Goal: Contribute content: Contribute content

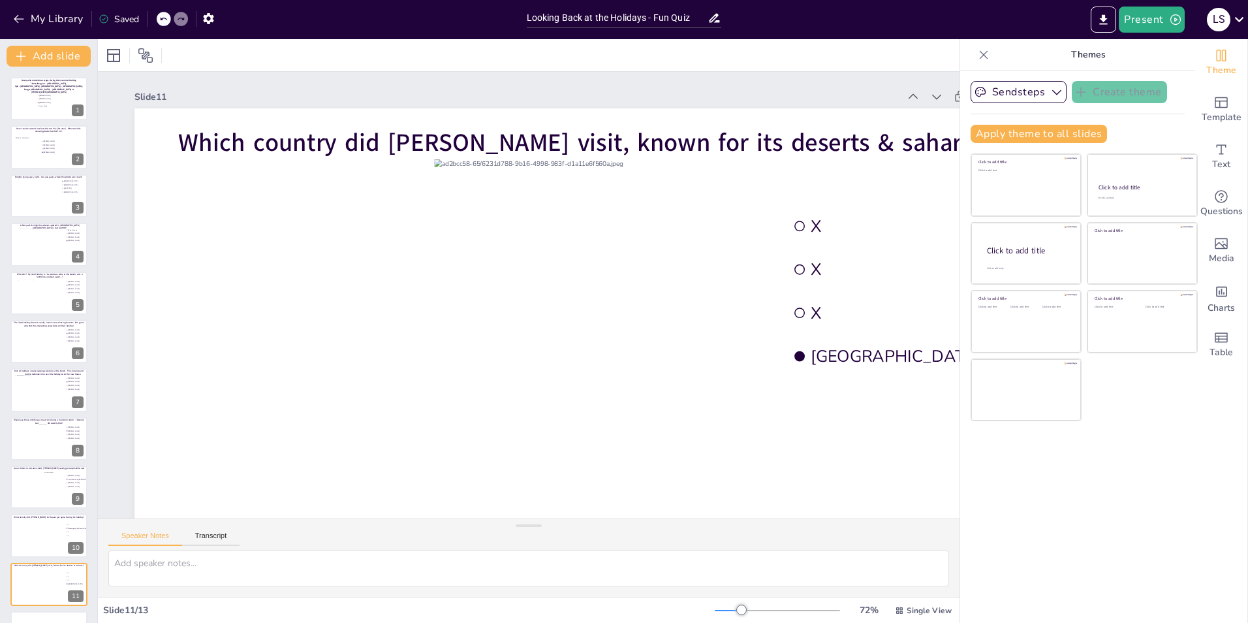
scroll to position [91, 0]
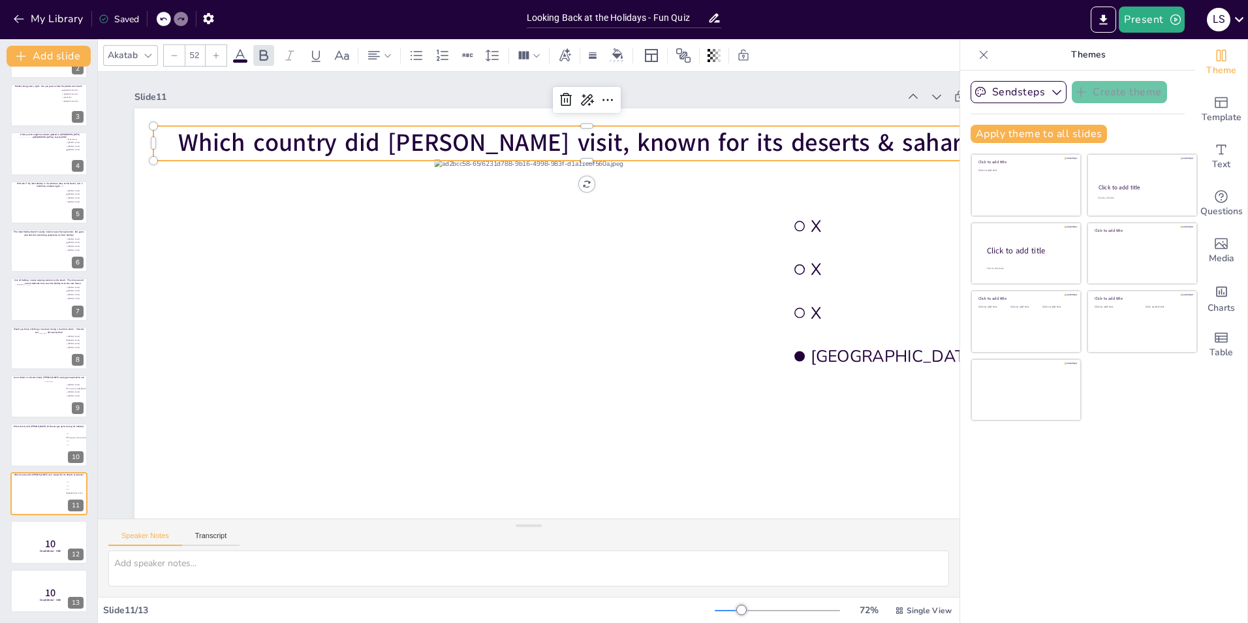
click at [569, 148] on span "Which country did [PERSON_NAME] visit, known for its deserts & saharas?" at bounding box center [587, 142] width 818 height 33
click at [569, 144] on span "Which country did [PERSON_NAME] visit, known for its deserts & saharas?" at bounding box center [587, 142] width 818 height 33
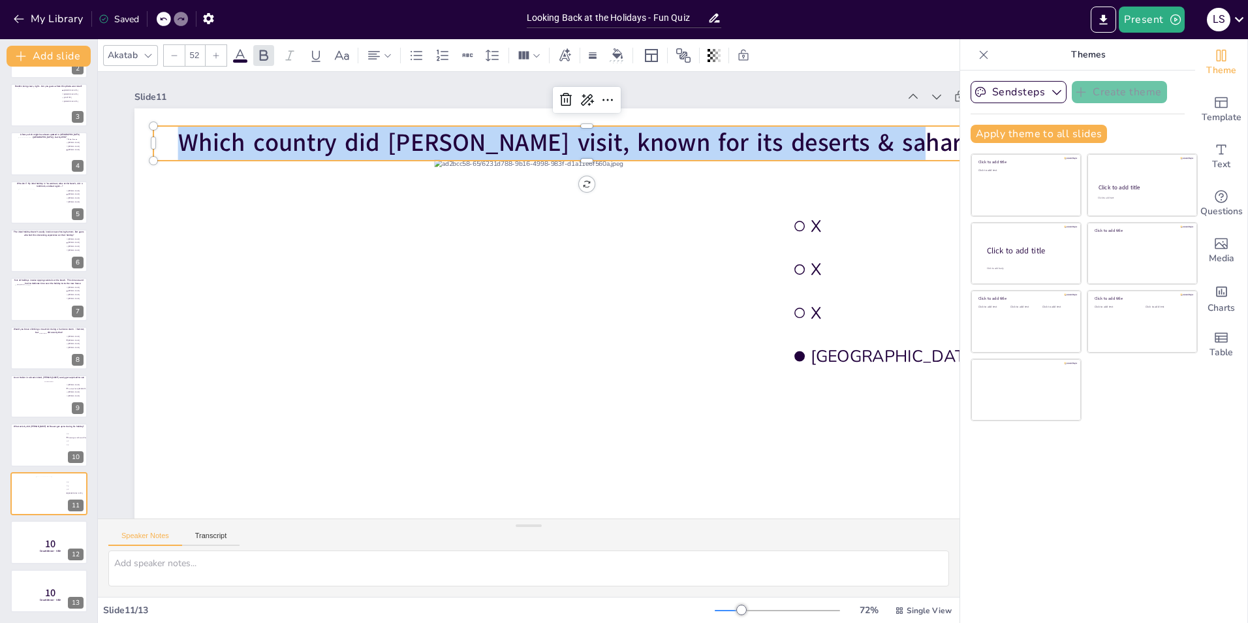
click at [570, 144] on span "Which country did [PERSON_NAME] visit, known for its deserts & saharas?" at bounding box center [587, 142] width 818 height 33
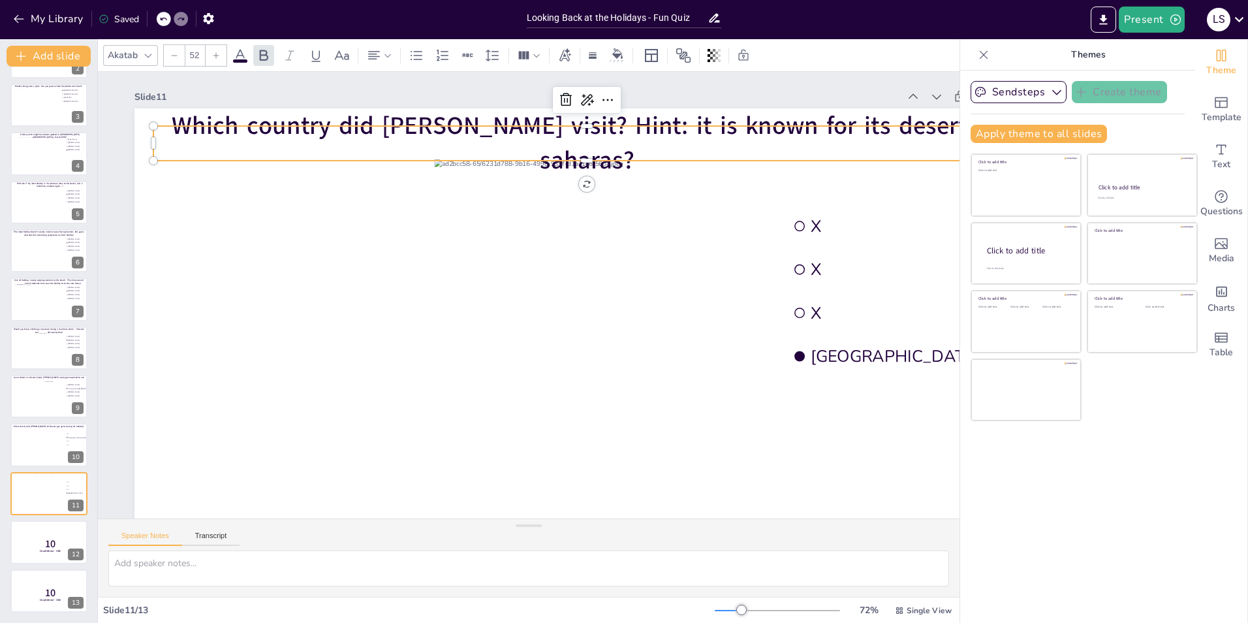
click at [1014, 471] on div "Sendsteps Create theme Apply theme to all slides Click to add title Click to ad…" at bounding box center [1077, 347] width 235 height 552
click at [644, 142] on span "Which country did [PERSON_NAME] visit? Hint: it is known for its deserts & saha…" at bounding box center [587, 143] width 830 height 68
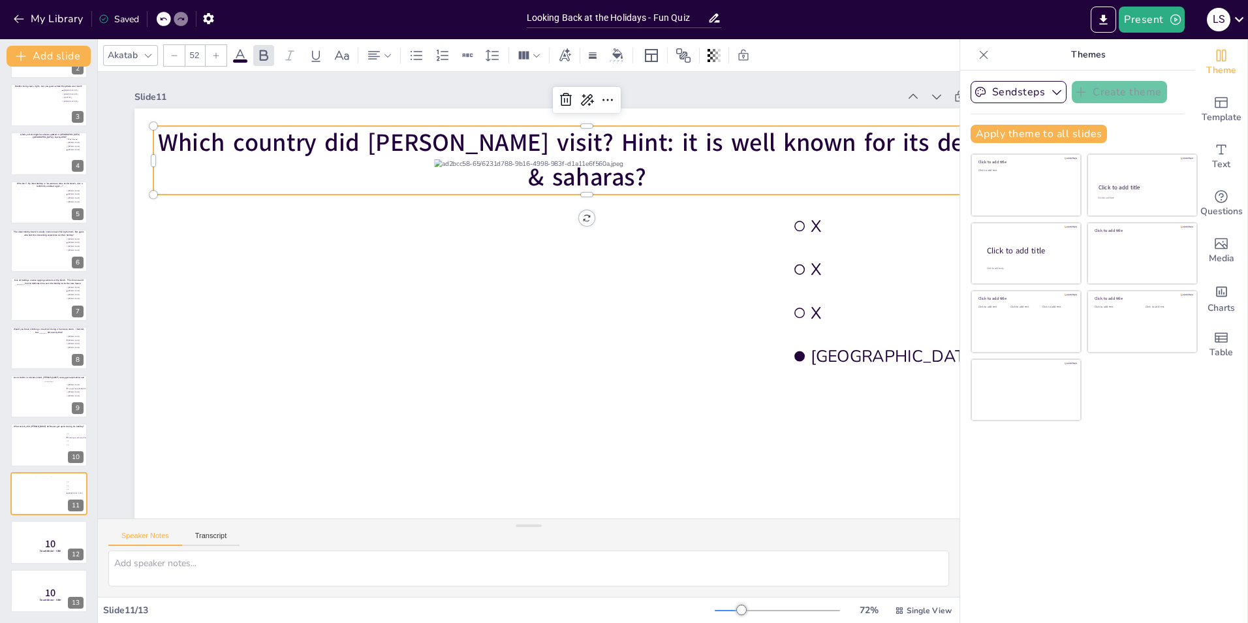
click at [1005, 518] on div "Sendsteps Create theme Apply theme to all slides Click to add title Click to ad…" at bounding box center [1077, 347] width 235 height 552
click at [61, 482] on icon at bounding box center [58, 483] width 8 height 8
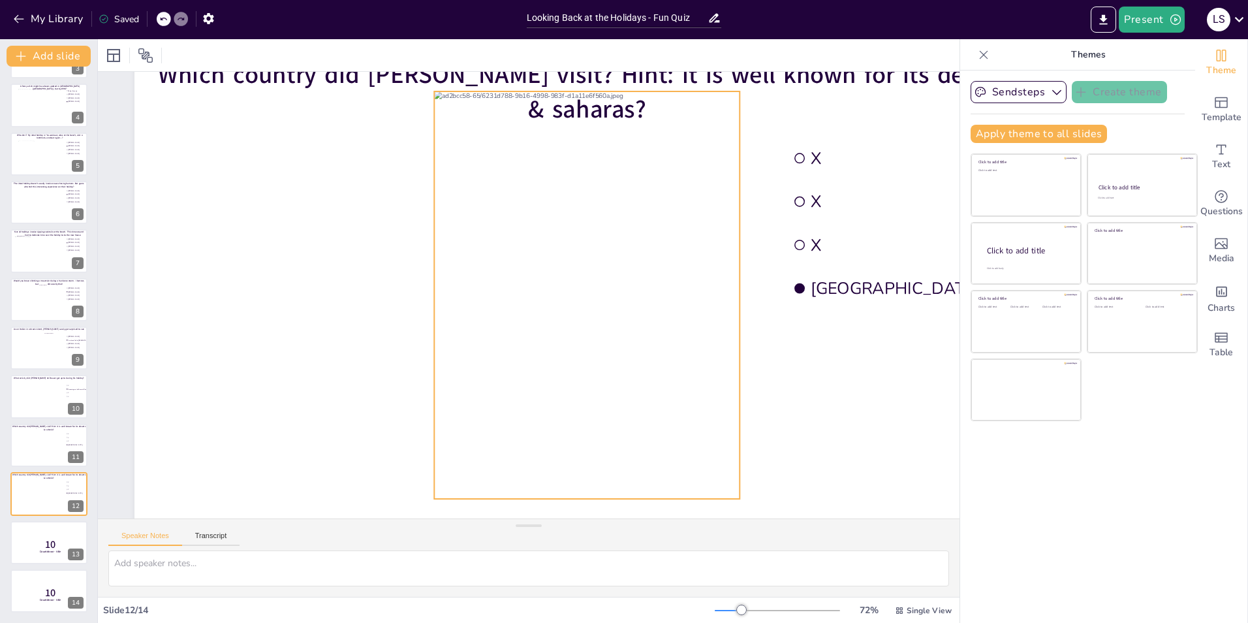
click at [635, 198] on div at bounding box center [587, 294] width 306 height 407
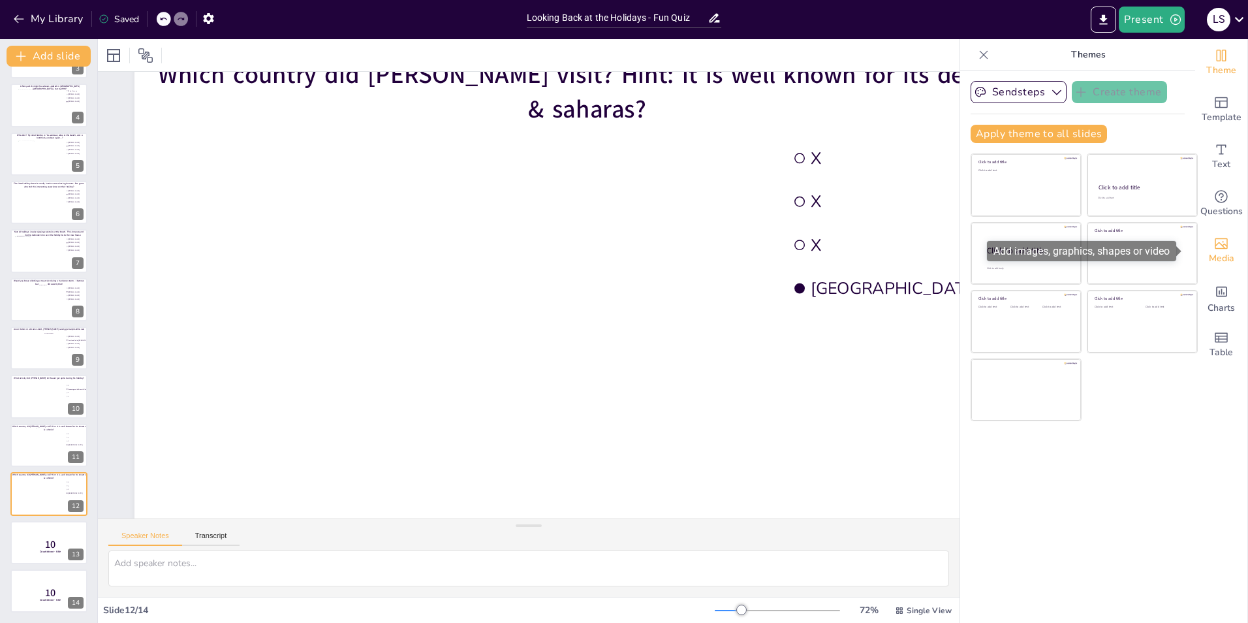
click at [1222, 247] on div "Media" at bounding box center [1221, 250] width 52 height 47
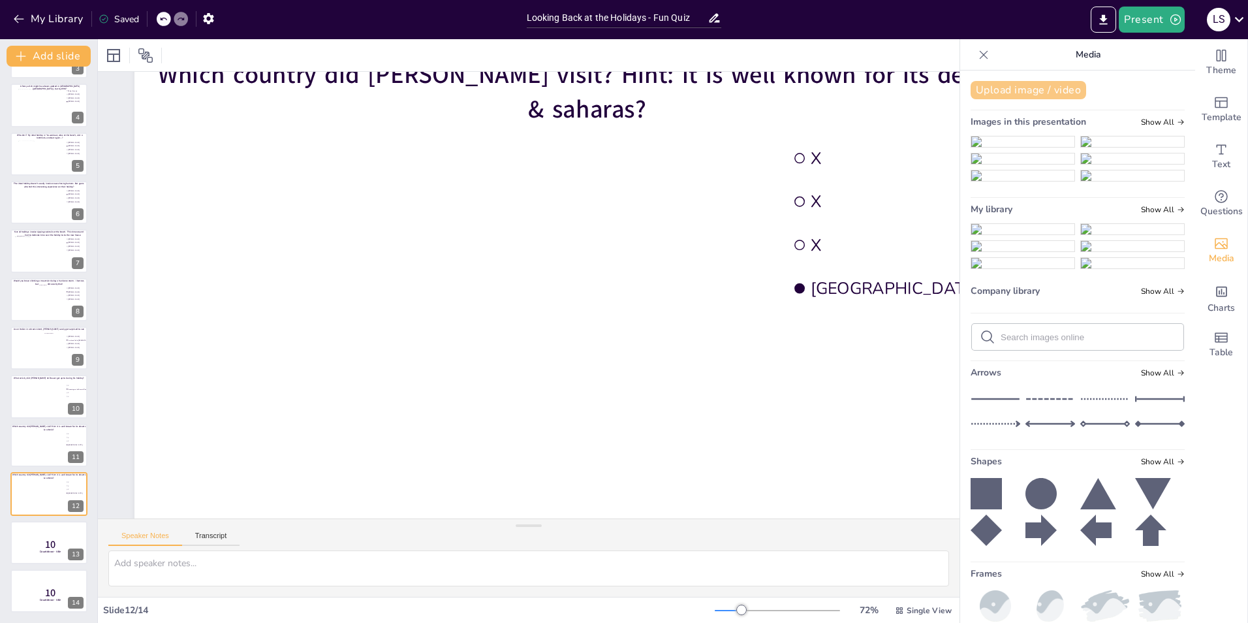
click at [1016, 91] on button "Upload image / video" at bounding box center [1029, 90] width 116 height 18
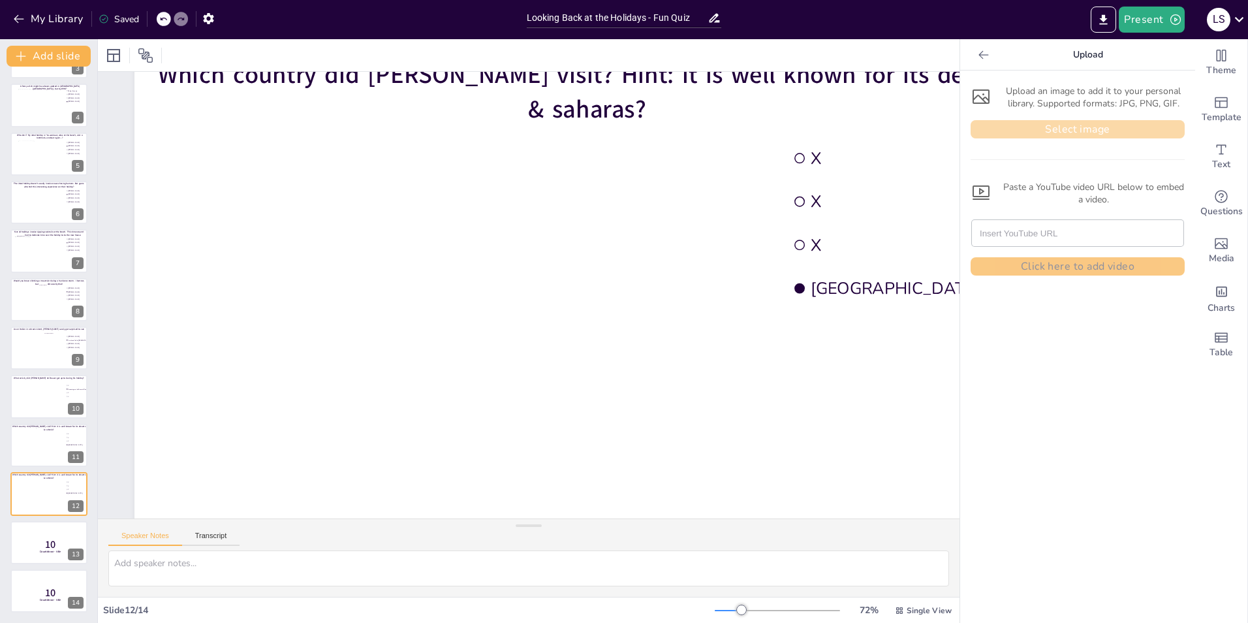
click at [1013, 127] on button "Select image" at bounding box center [1078, 129] width 214 height 18
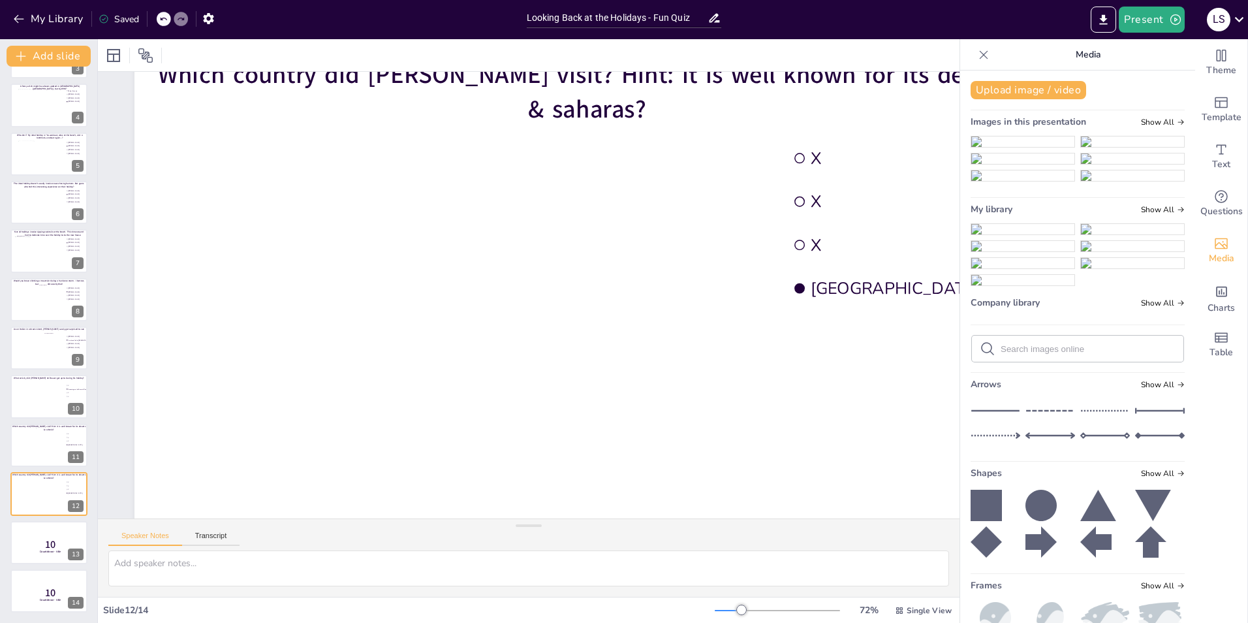
click at [1020, 234] on img at bounding box center [1022, 229] width 103 height 10
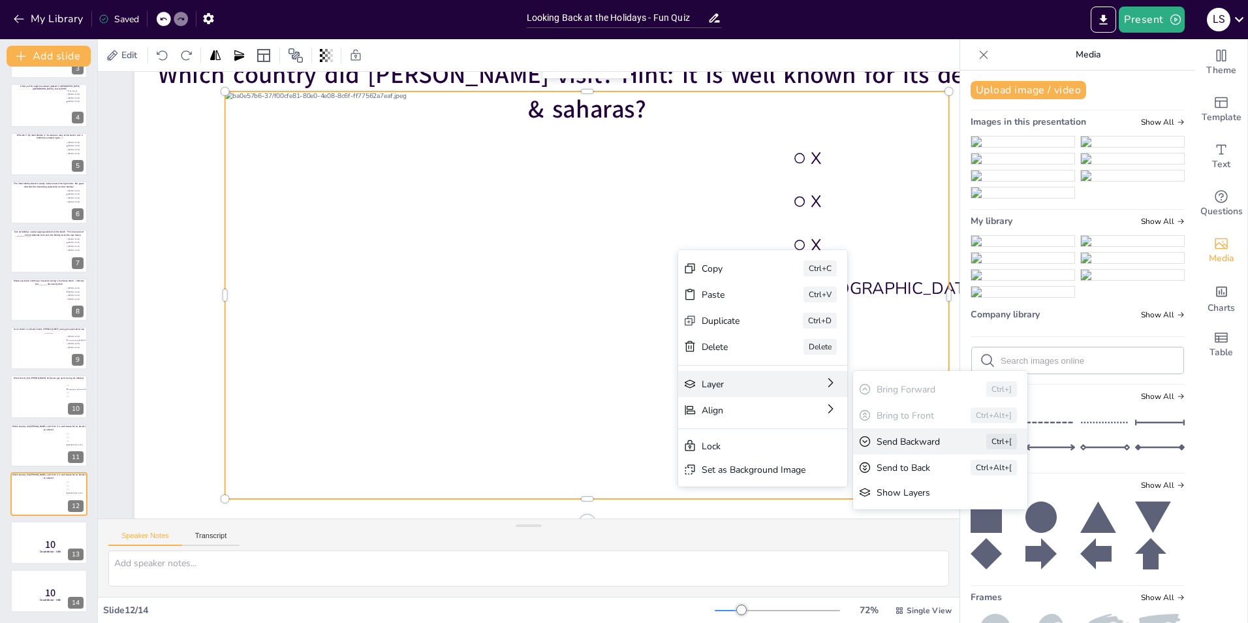
click at [913, 440] on div "Send Backward" at bounding box center [913, 441] width 73 height 12
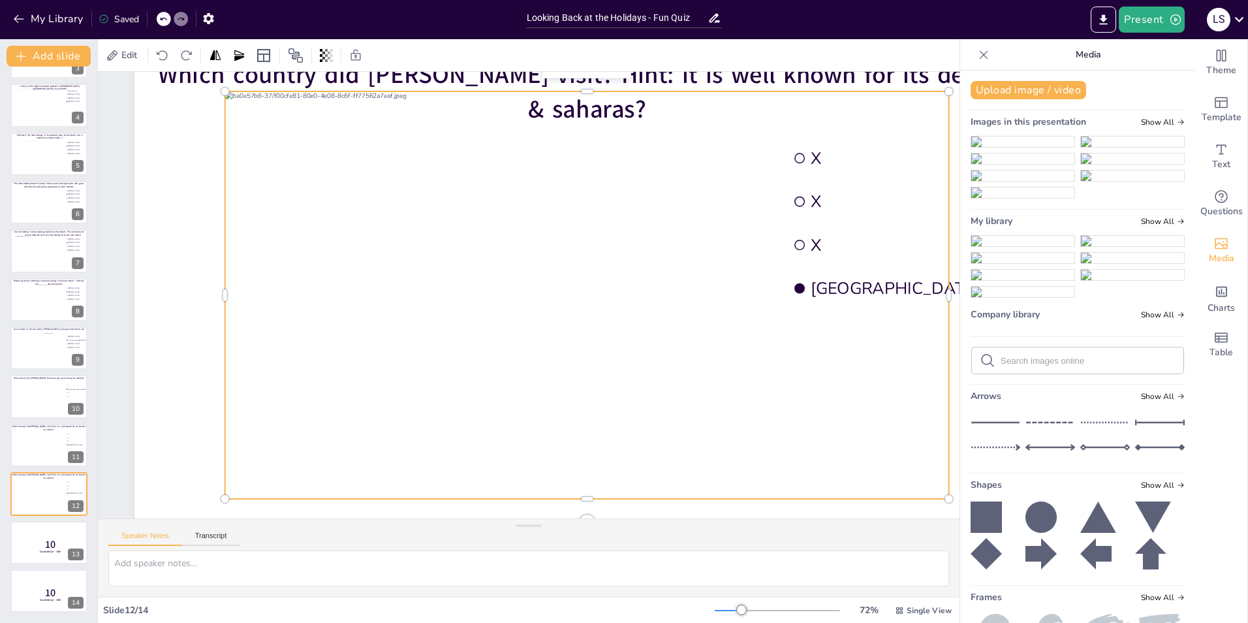
scroll to position [0, 0]
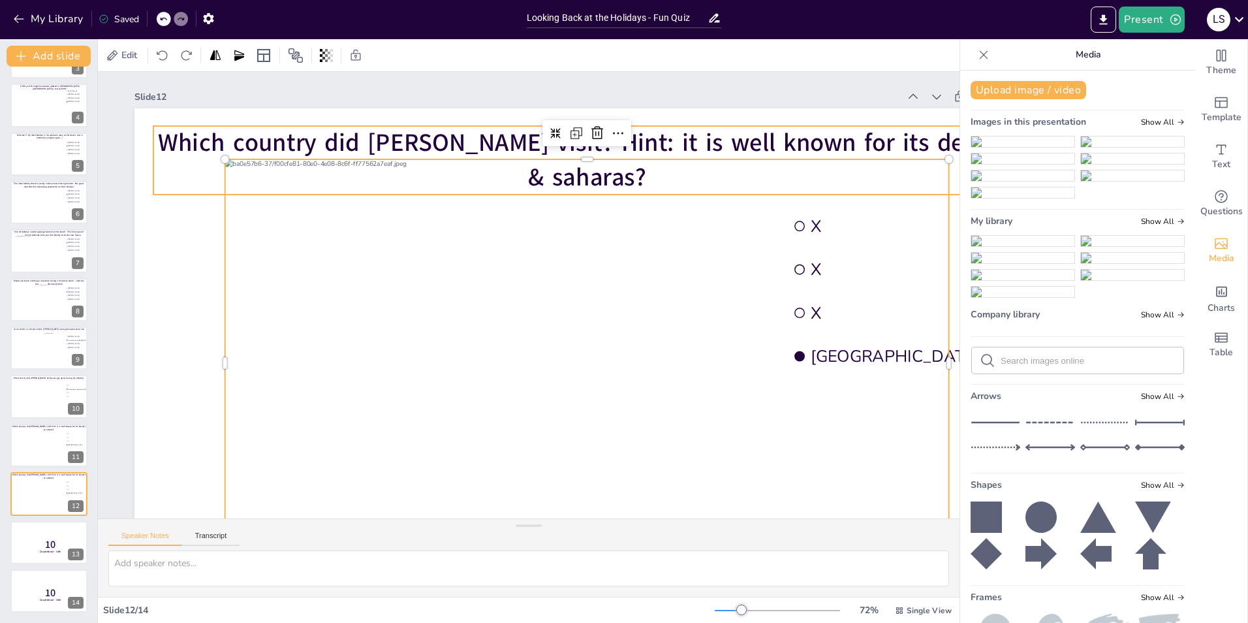
click at [450, 133] on span "Which country did [PERSON_NAME] visit? Hint: it is well known for its deserts &…" at bounding box center [587, 160] width 858 height 68
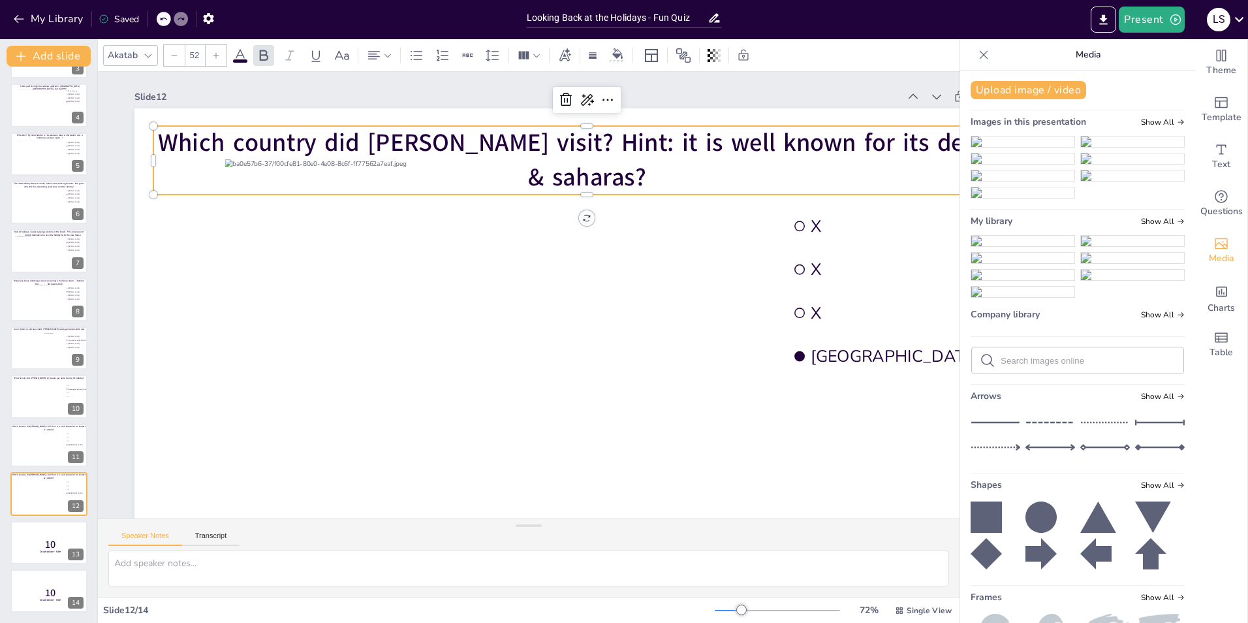
click at [450, 133] on span "Which country did [PERSON_NAME] visit? Hint: it is well known for its deserts &…" at bounding box center [587, 160] width 858 height 68
click at [455, 145] on span "Which country did [PERSON_NAME] visit? Hint: it is well known for its deserts &…" at bounding box center [587, 160] width 858 height 68
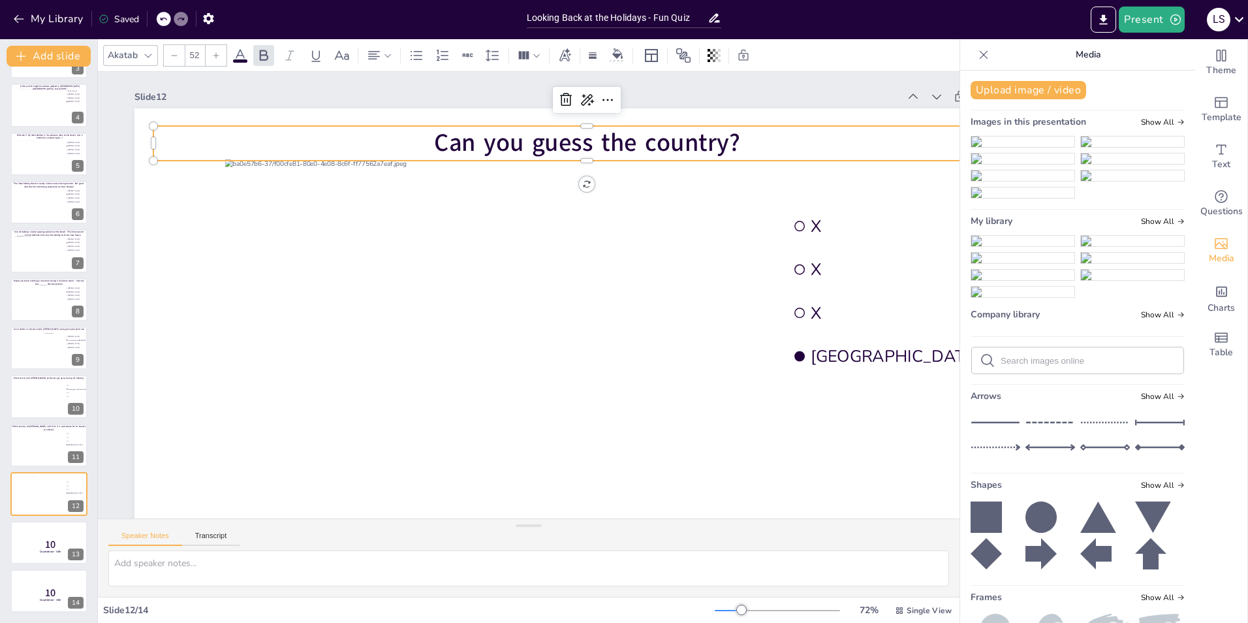
click at [732, 146] on span "Can you guess the country?" at bounding box center [587, 142] width 306 height 33
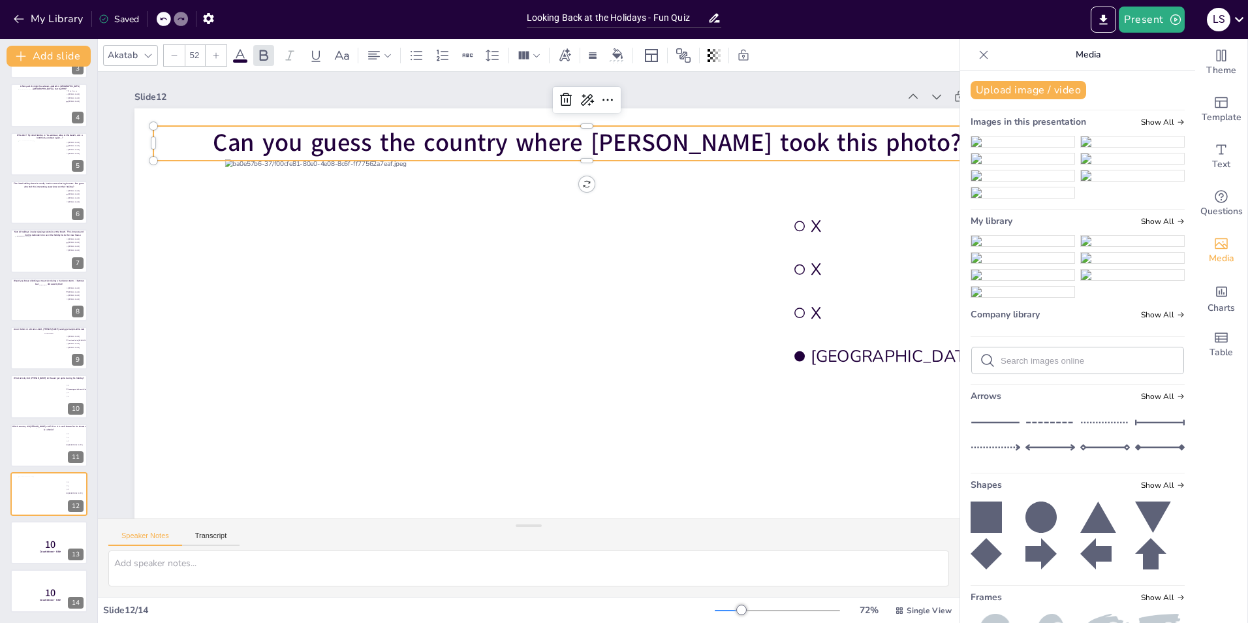
click at [115, 258] on div "Slide 1 Guess who made these stops during their summer holiday "[GEOGRAPHIC_DAT…" at bounding box center [587, 345] width 979 height 546
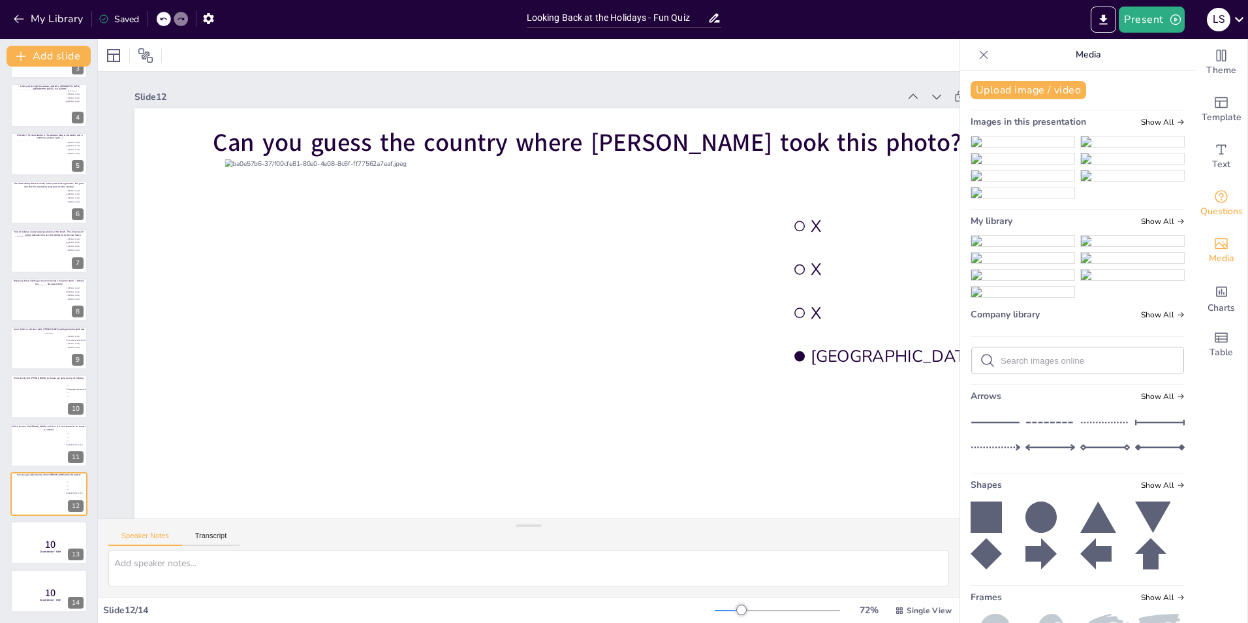
click at [1214, 196] on icon "Get real-time input from your audience" at bounding box center [1222, 197] width 16 height 16
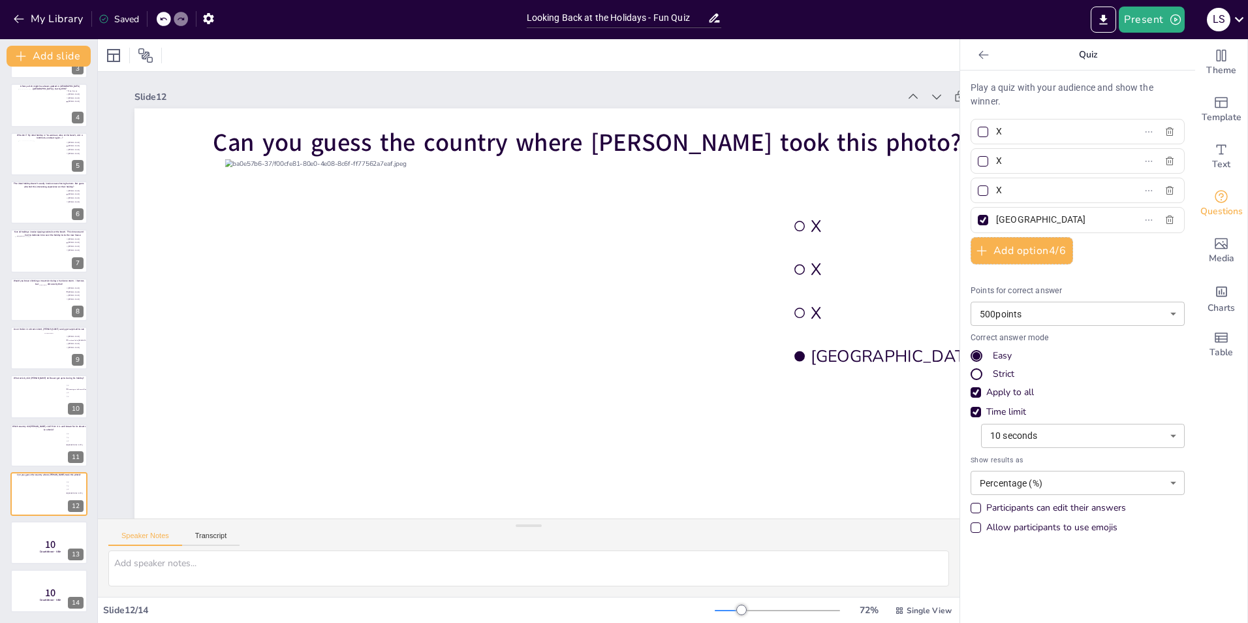
drag, startPoint x: 1031, startPoint y: 221, endPoint x: 985, endPoint y: 214, distance: 46.8
click at [991, 214] on span "[GEOGRAPHIC_DATA]" at bounding box center [1051, 219] width 121 height 19
click at [996, 214] on input "[GEOGRAPHIC_DATA]" at bounding box center [1056, 219] width 121 height 19
click at [39, 444] on div at bounding box center [49, 445] width 27 height 35
type input "[GEOGRAPHIC_DATA]"
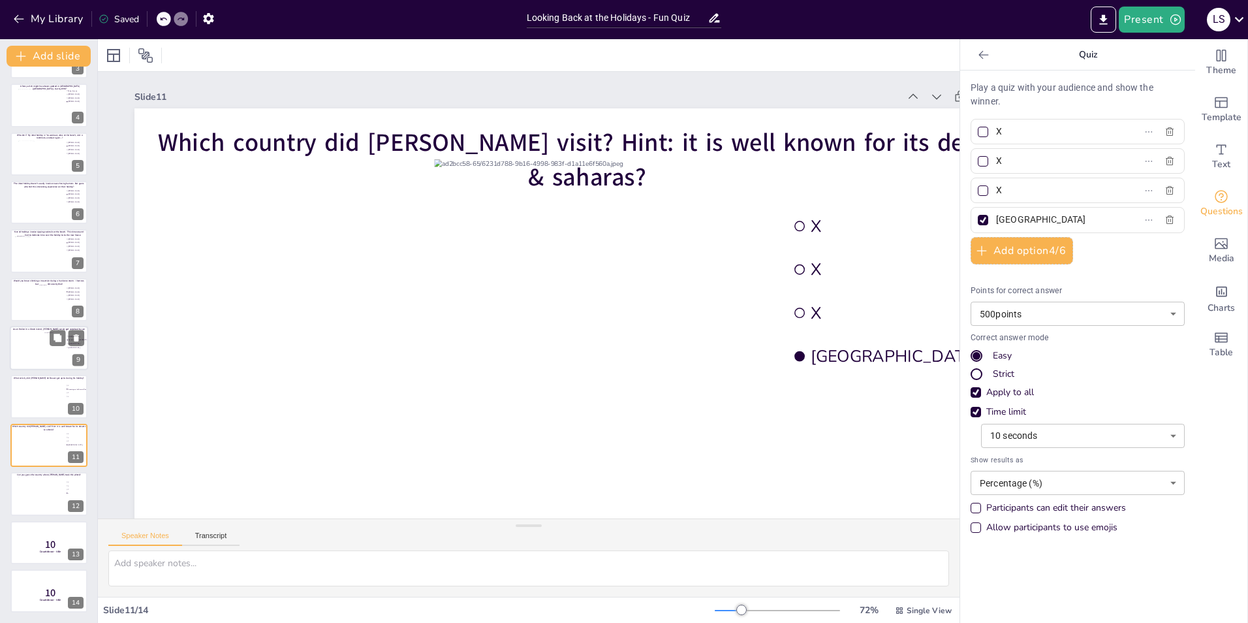
click at [18, 345] on div at bounding box center [49, 348] width 78 height 44
type input "[PERSON_NAME]"
type input "An island full of [DEMOGRAPHIC_DATA]"
type input "[PERSON_NAME]"
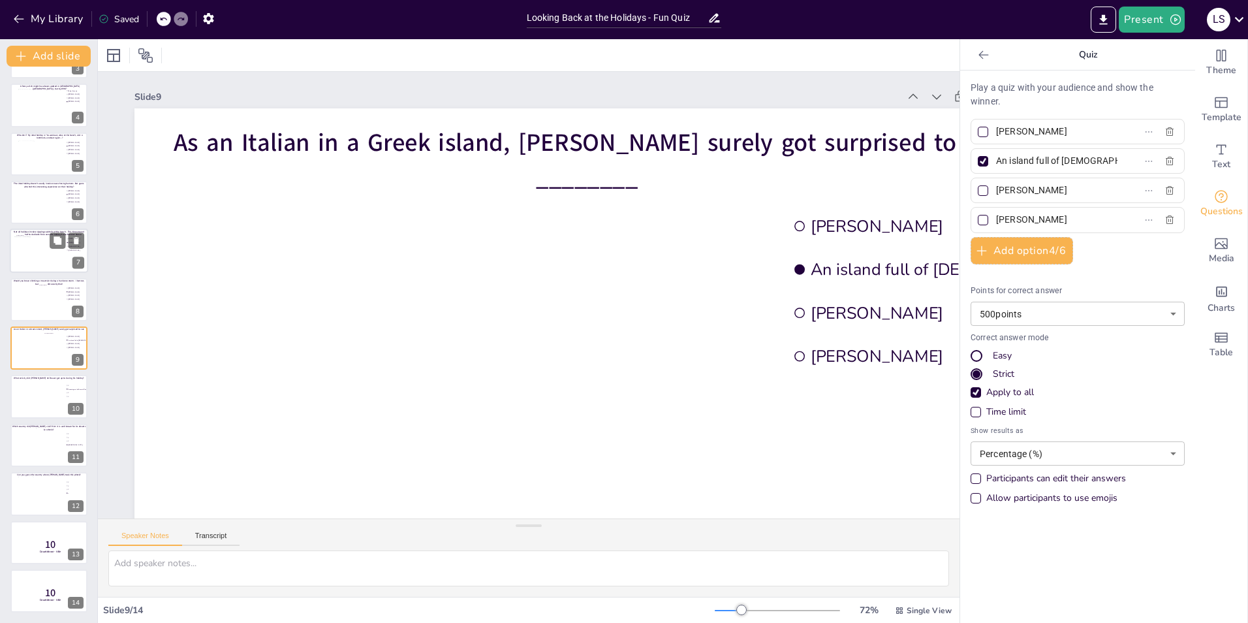
click at [17, 251] on div at bounding box center [37, 253] width 47 height 35
type input "[PERSON_NAME]"
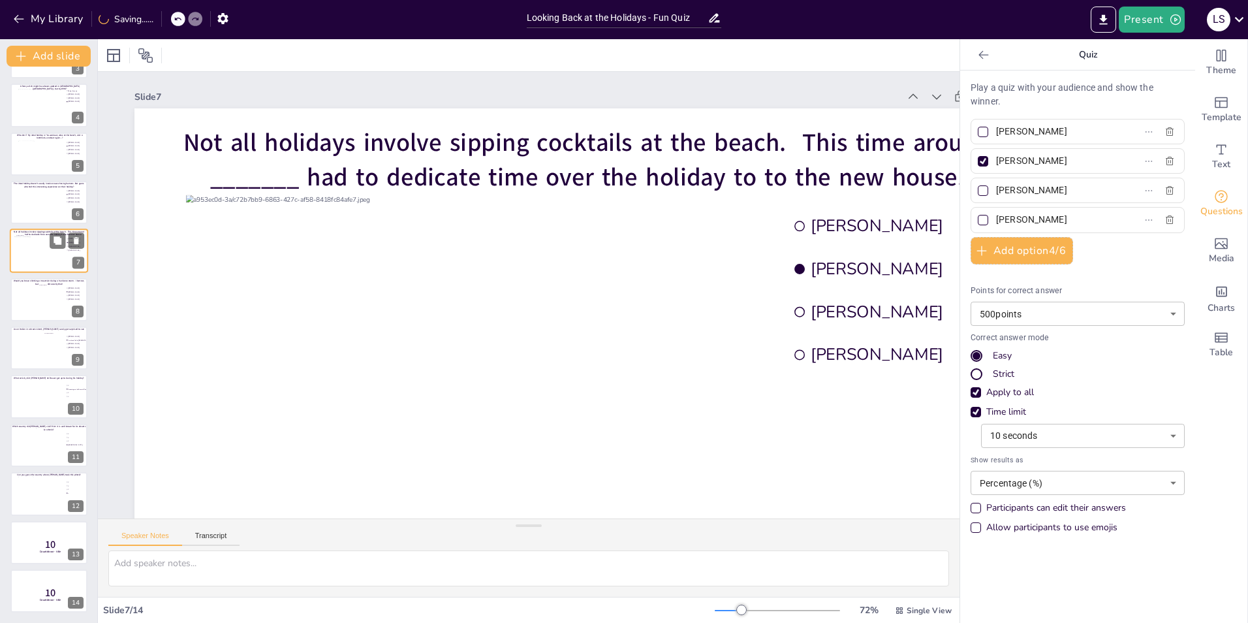
scroll to position [45, 0]
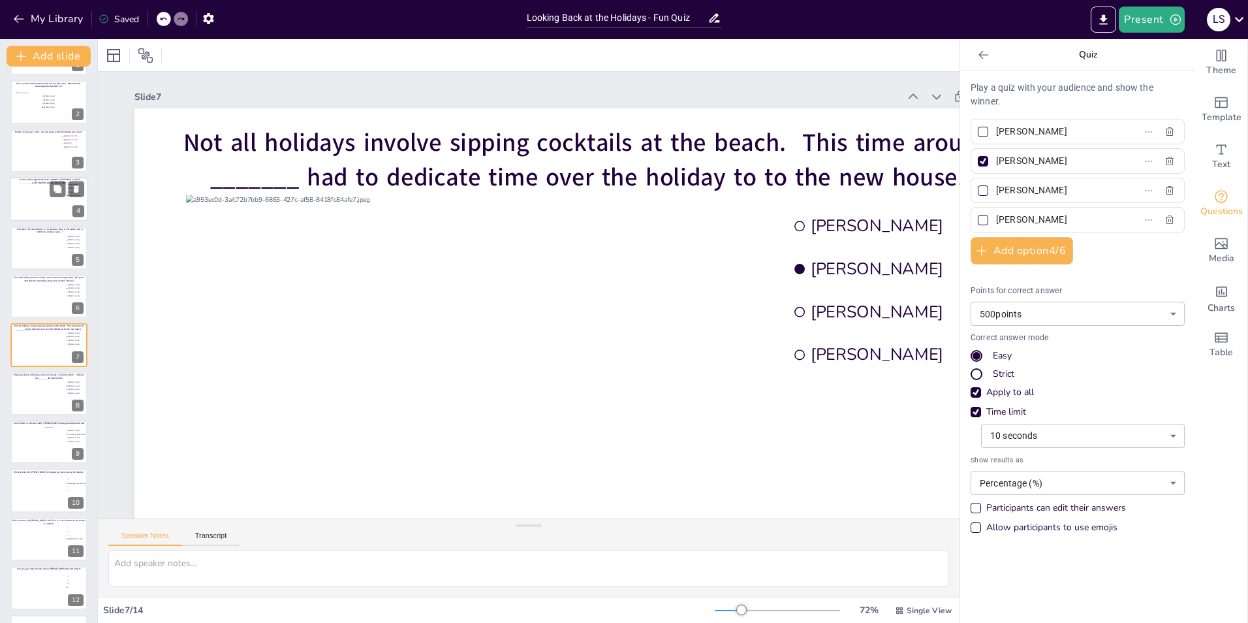
click at [22, 194] on div at bounding box center [49, 199] width 63 height 33
type input "Palupi Kusuma"
type input "[PERSON_NAME]"
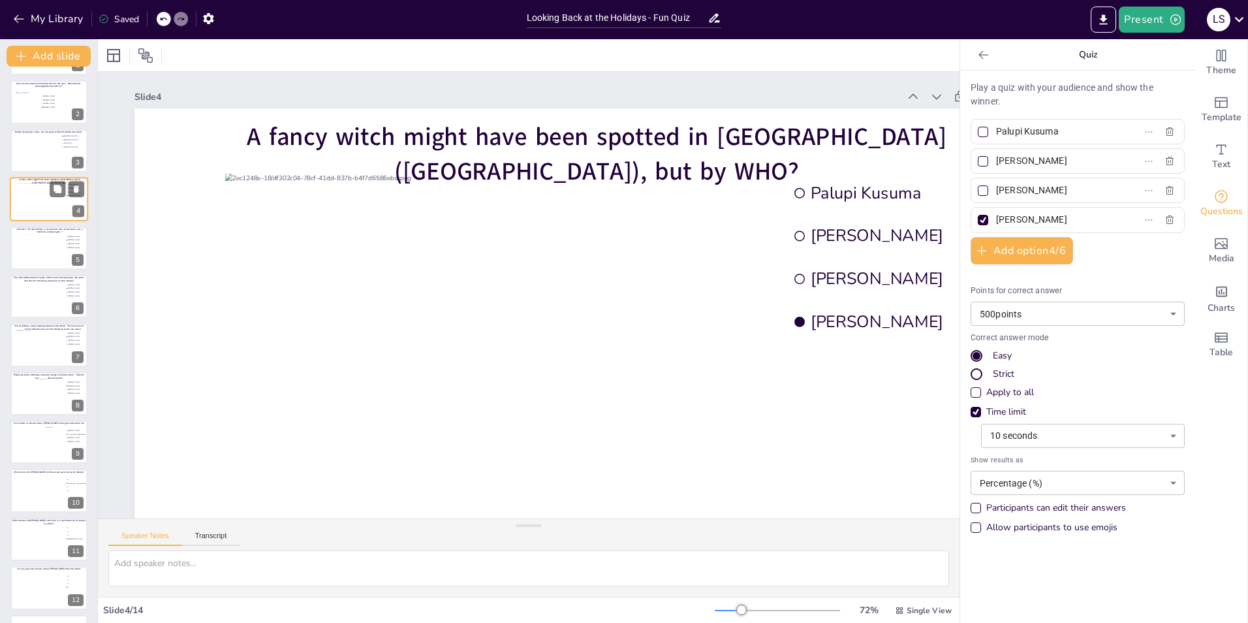
scroll to position [0, 0]
drag, startPoint x: 25, startPoint y: 394, endPoint x: 24, endPoint y: 449, distance: 54.9
click at [24, 449] on div at bounding box center [48, 438] width 77 height 43
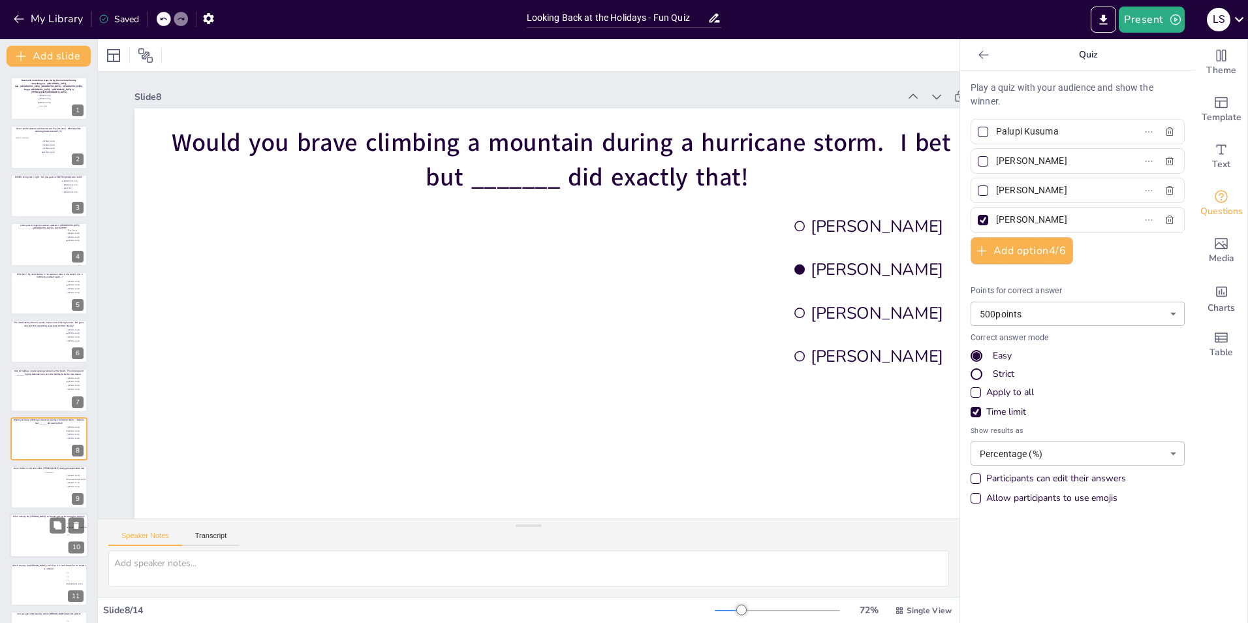
type input "[PERSON_NAME]"
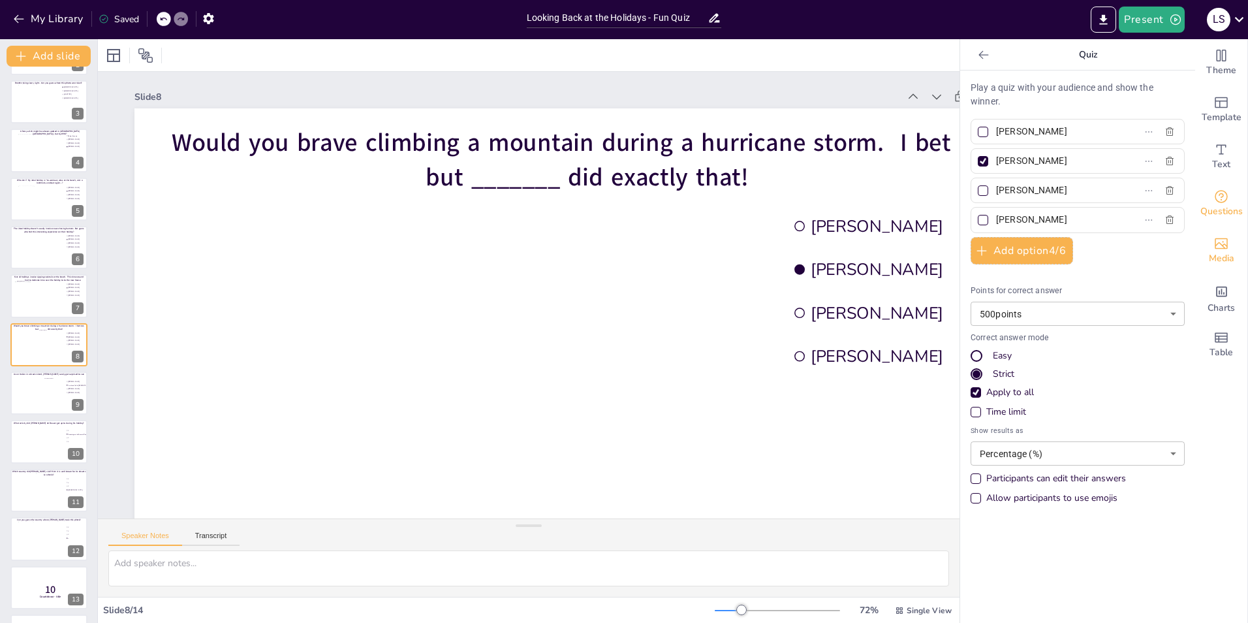
click at [1217, 249] on icon "Add images, graphics, shapes or video" at bounding box center [1222, 244] width 16 height 16
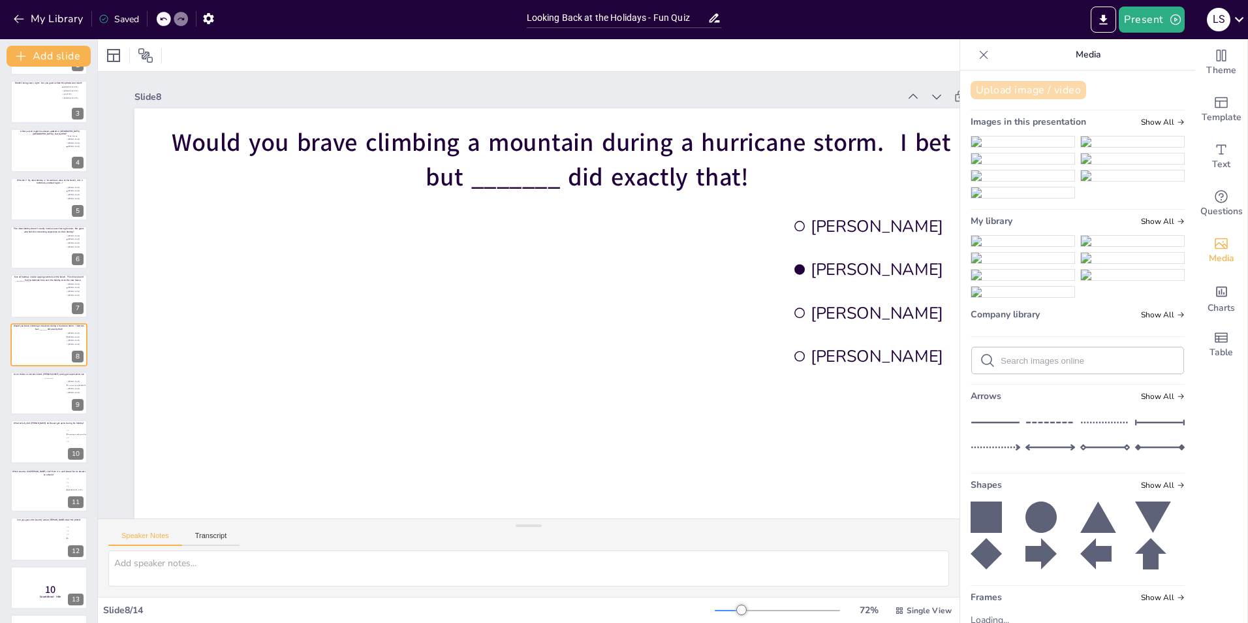
click at [1022, 84] on button "Upload image / video" at bounding box center [1029, 90] width 116 height 18
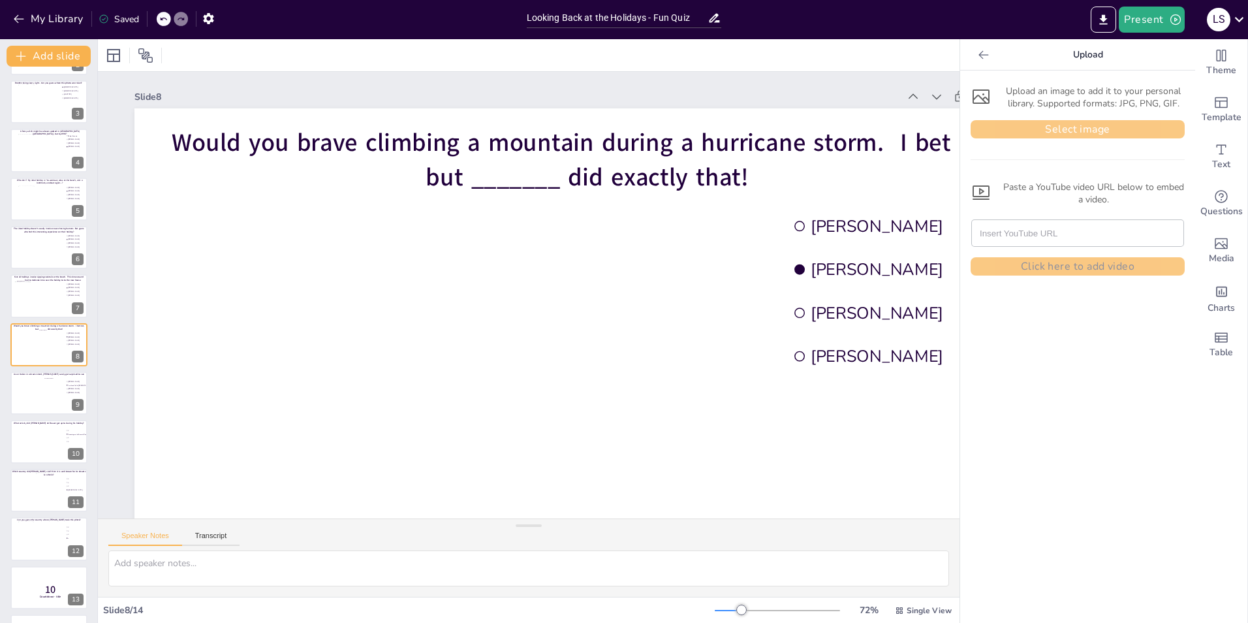
click at [1034, 123] on button "Select image" at bounding box center [1078, 129] width 214 height 18
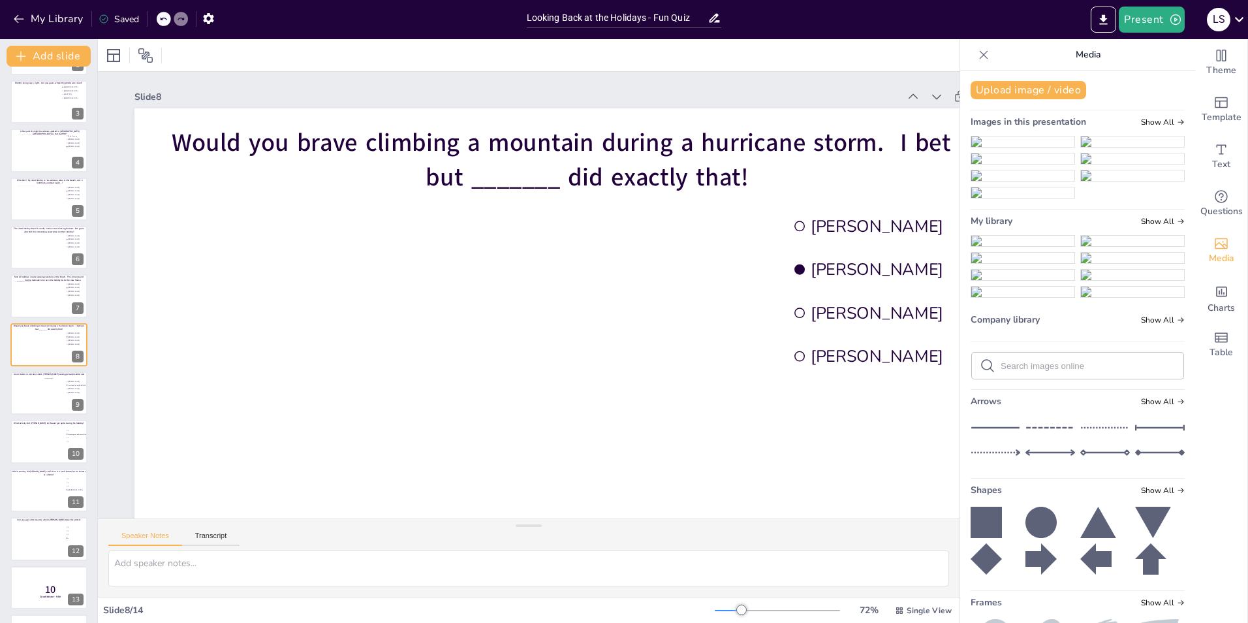
click at [509, 276] on div at bounding box center [586, 362] width 905 height 509
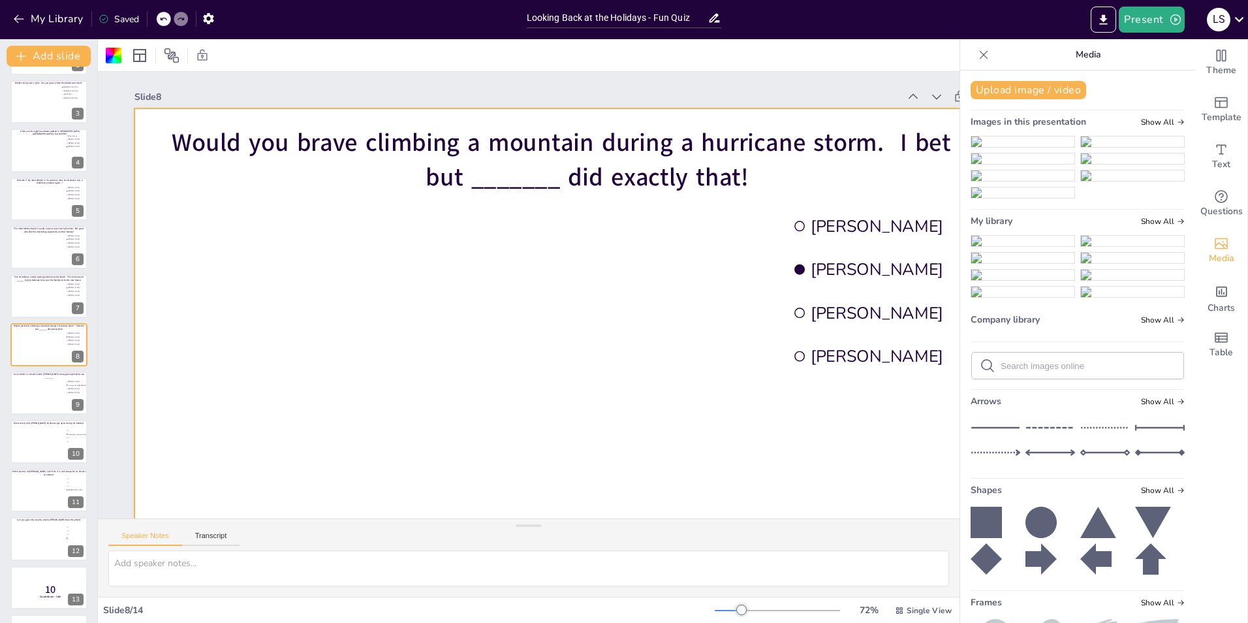
click at [1014, 246] on img at bounding box center [1022, 241] width 103 height 10
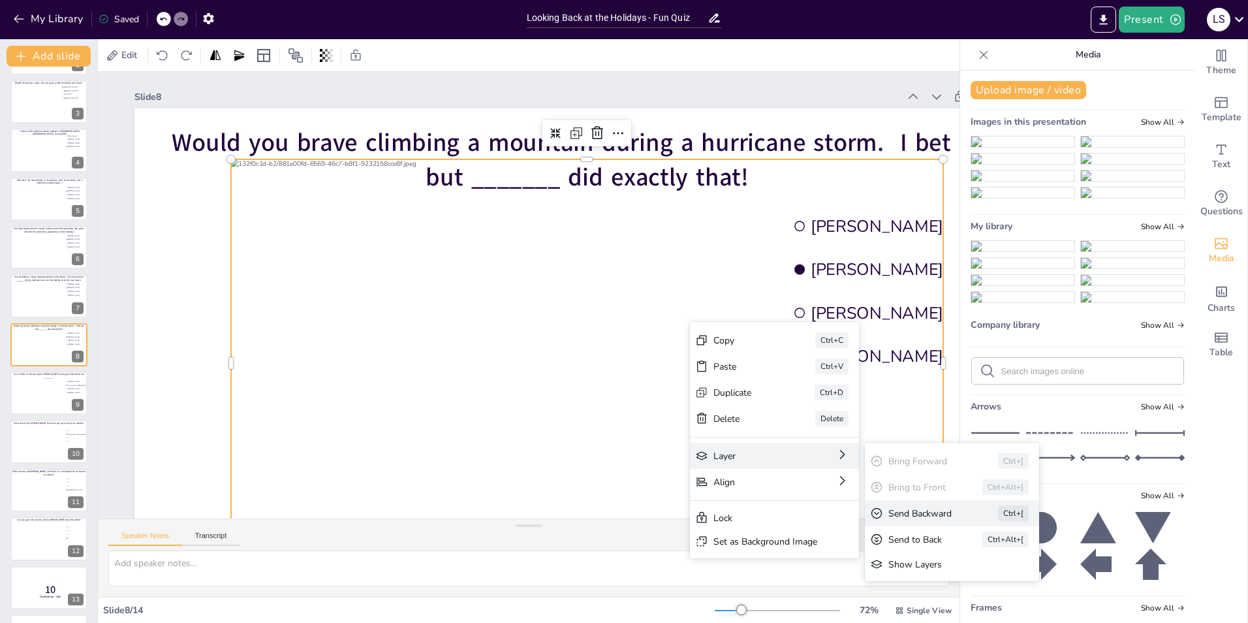
click at [931, 509] on div "Send Backward" at bounding box center [924, 513] width 73 height 12
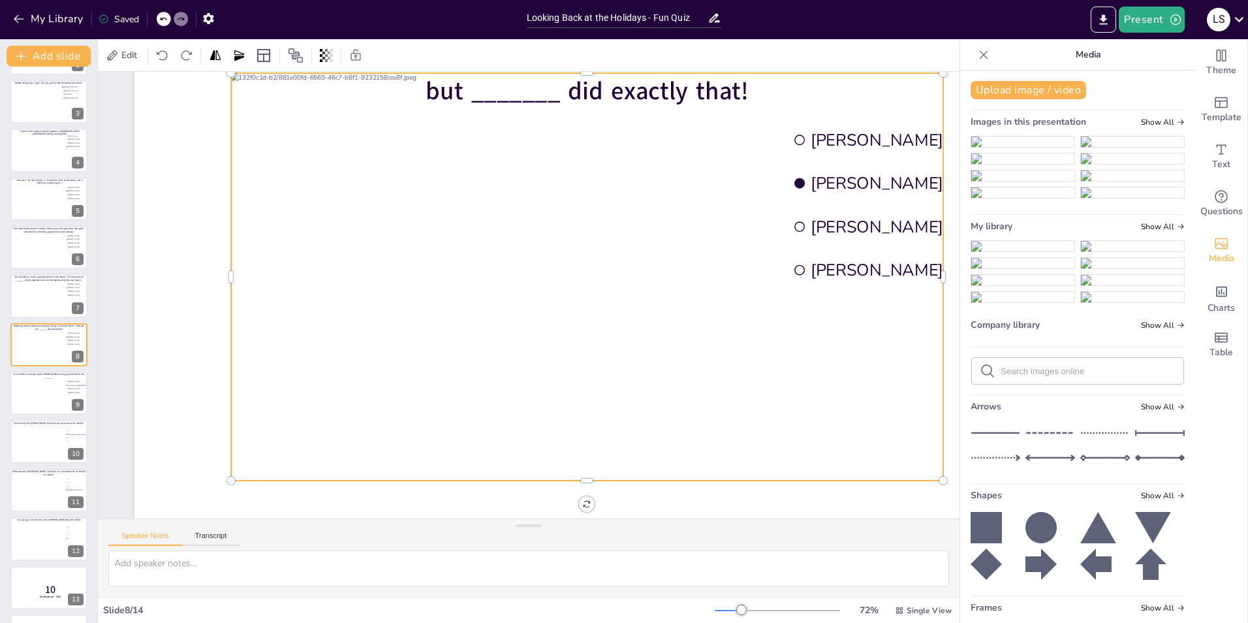
scroll to position [109, 0]
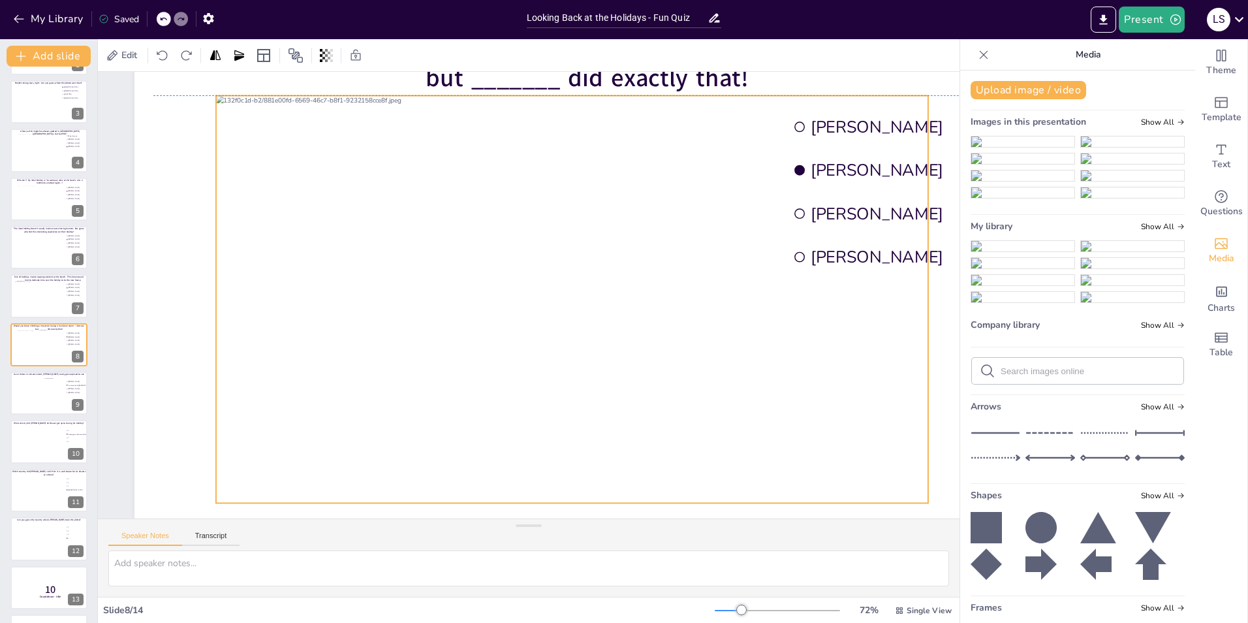
drag, startPoint x: 670, startPoint y: 373, endPoint x: 655, endPoint y: 412, distance: 41.9
click at [655, 412] on div at bounding box center [572, 298] width 712 height 407
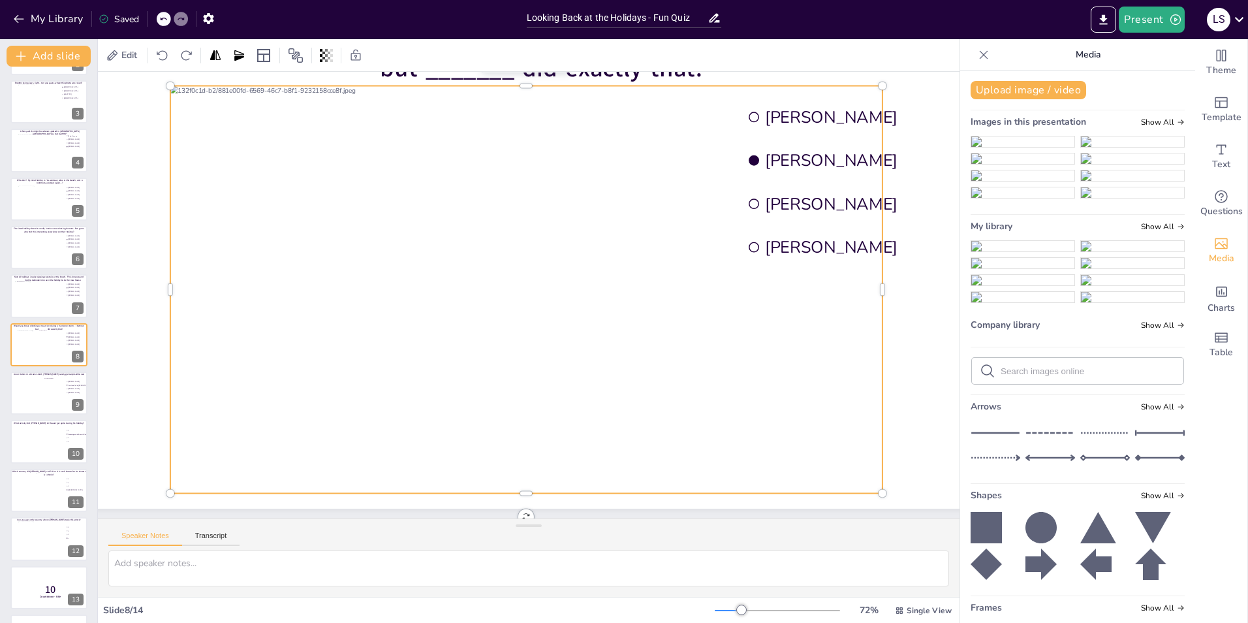
scroll to position [109, 37]
click at [717, 610] on div at bounding box center [728, 610] width 27 height 1
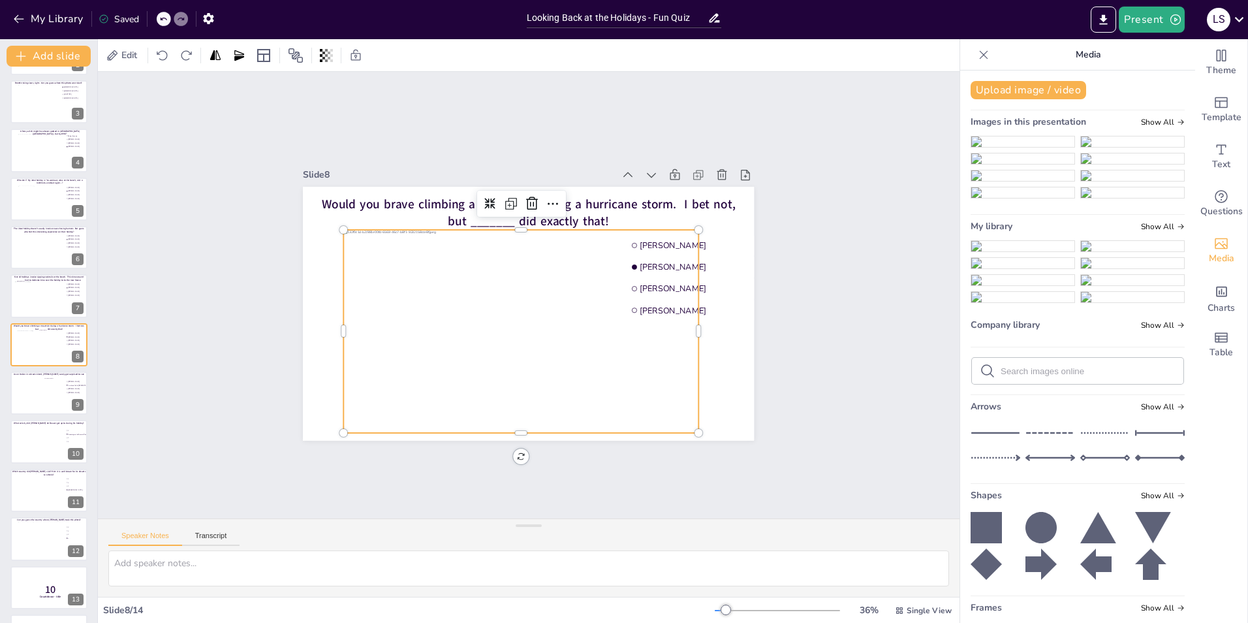
scroll to position [0, 0]
click at [688, 323] on div at bounding box center [521, 331] width 355 height 203
click at [776, 329] on div "Slide 1 Guess who made these stops during their summer holiday "[GEOGRAPHIC_DAT…" at bounding box center [528, 295] width 524 height 290
click at [677, 339] on div at bounding box center [521, 331] width 355 height 203
click at [537, 317] on div at bounding box center [521, 331] width 355 height 203
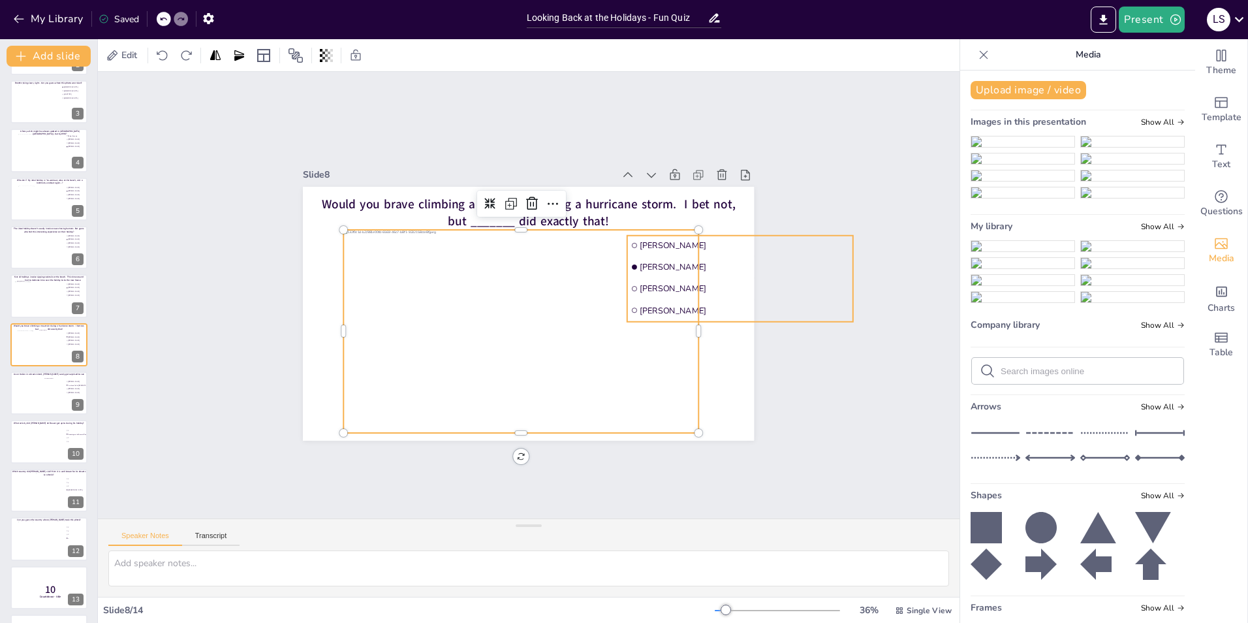
click at [720, 279] on li "[PERSON_NAME]" at bounding box center [740, 289] width 226 height 20
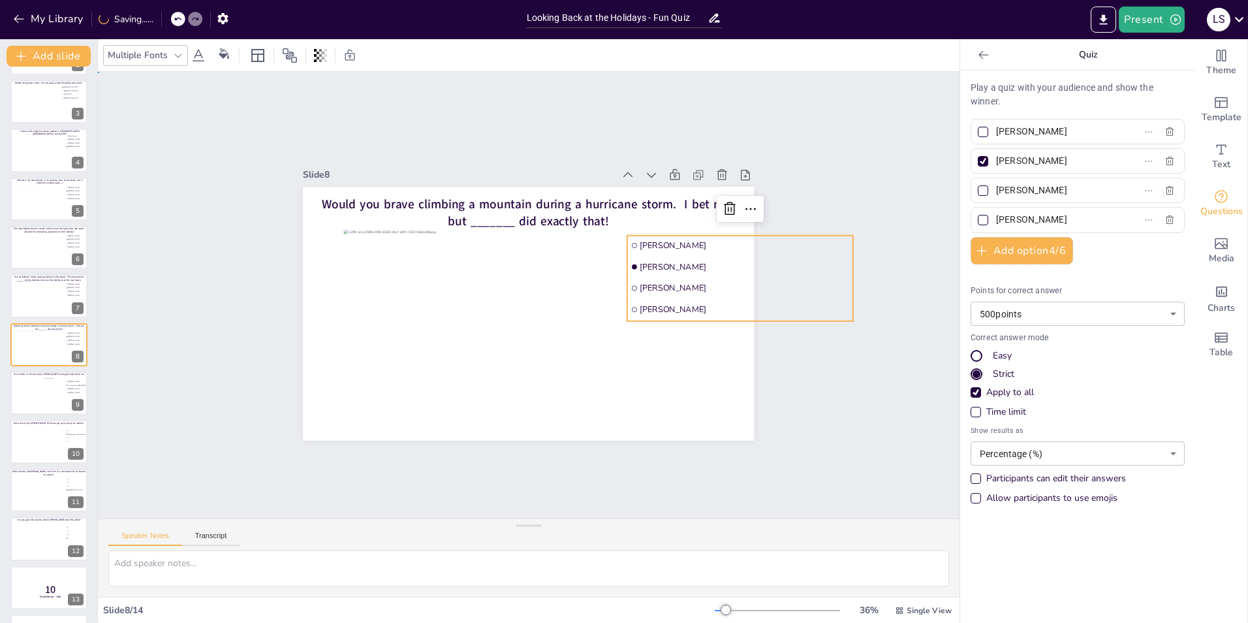
click at [897, 427] on div "Slide 1 Guess who made these stops during their summer holiday "[GEOGRAPHIC_DAT…" at bounding box center [529, 295] width 862 height 447
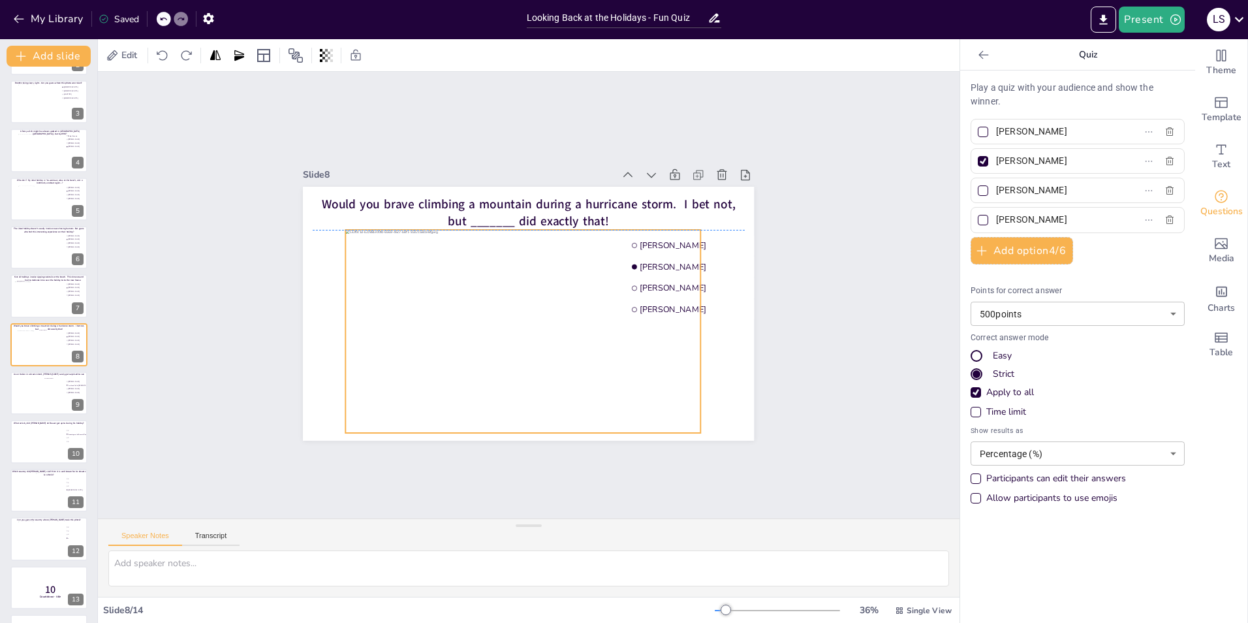
click at [603, 392] on div at bounding box center [523, 331] width 355 height 203
click at [800, 347] on div "Slide 1 Guess who made these stops during their summer holiday "[GEOGRAPHIC_DAT…" at bounding box center [529, 295] width 862 height 447
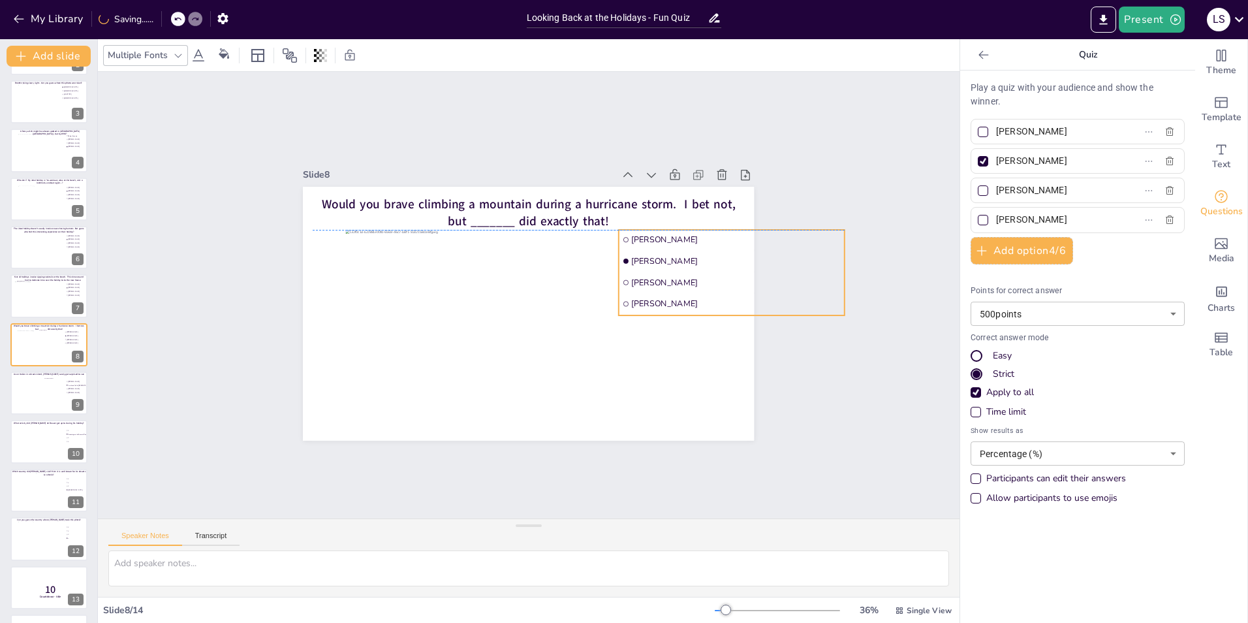
drag, startPoint x: 674, startPoint y: 307, endPoint x: 665, endPoint y: 303, distance: 9.3
click at [665, 303] on span "[PERSON_NAME]" at bounding box center [736, 303] width 209 height 11
click at [885, 115] on div "Slide 1 Guess who made these stops during their summer holiday "[GEOGRAPHIC_DAT…" at bounding box center [529, 295] width 862 height 447
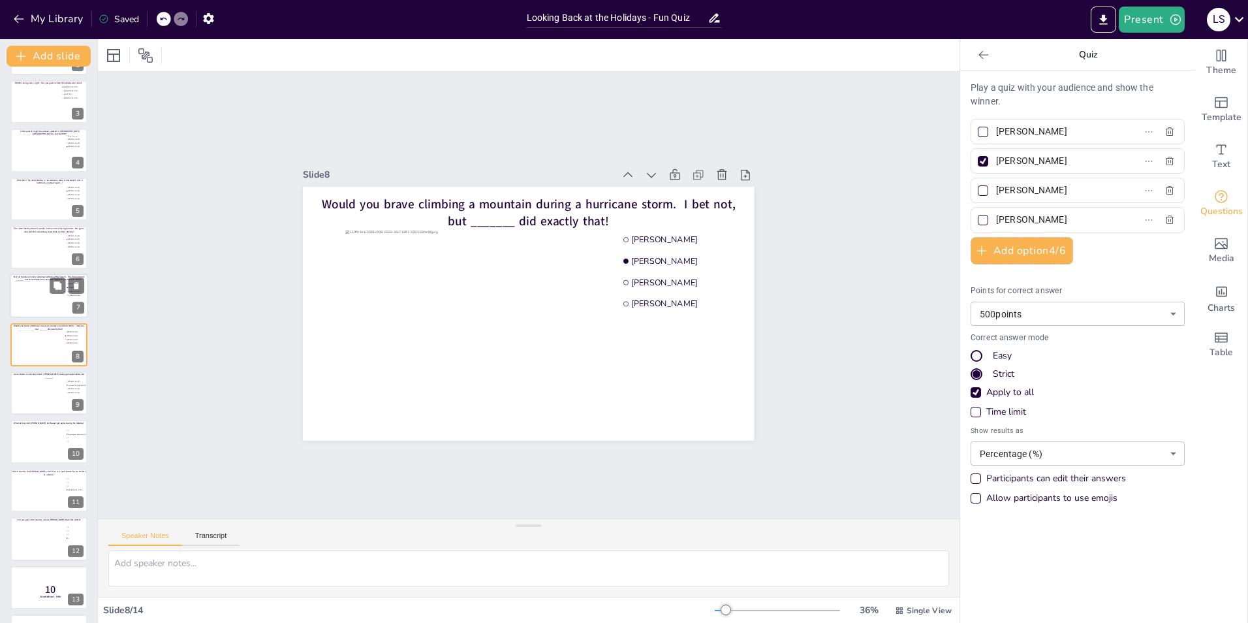
click at [37, 307] on div at bounding box center [37, 298] width 47 height 35
type input "[PERSON_NAME]"
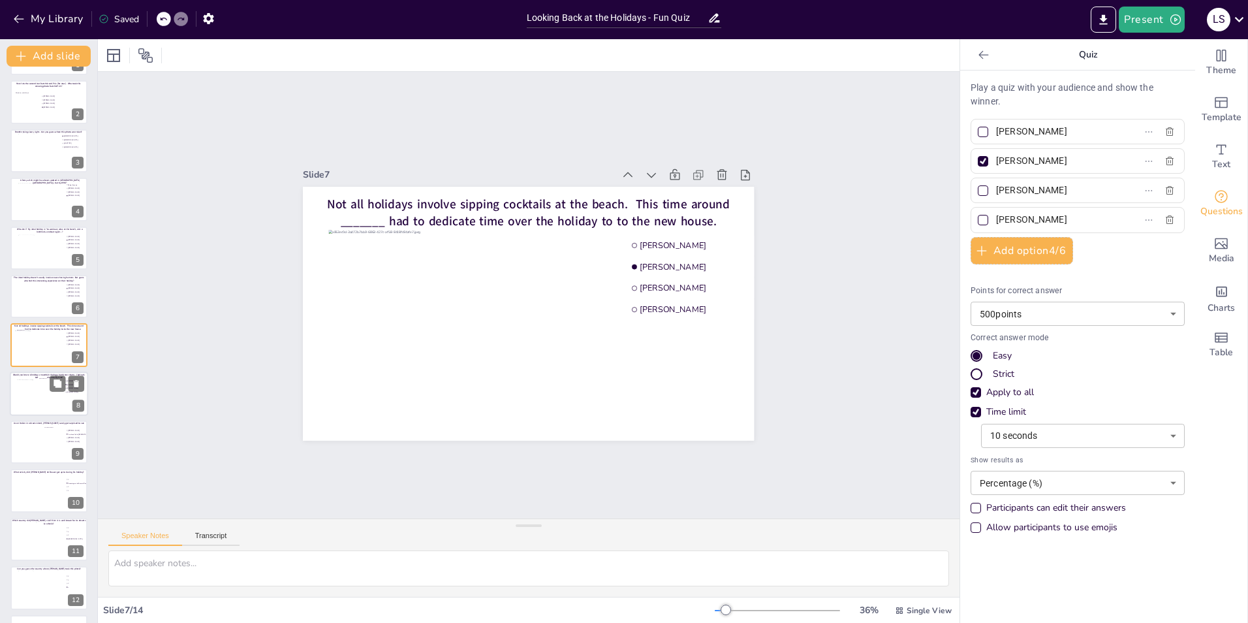
click at [37, 386] on div at bounding box center [48, 396] width 62 height 35
type input "[PERSON_NAME]"
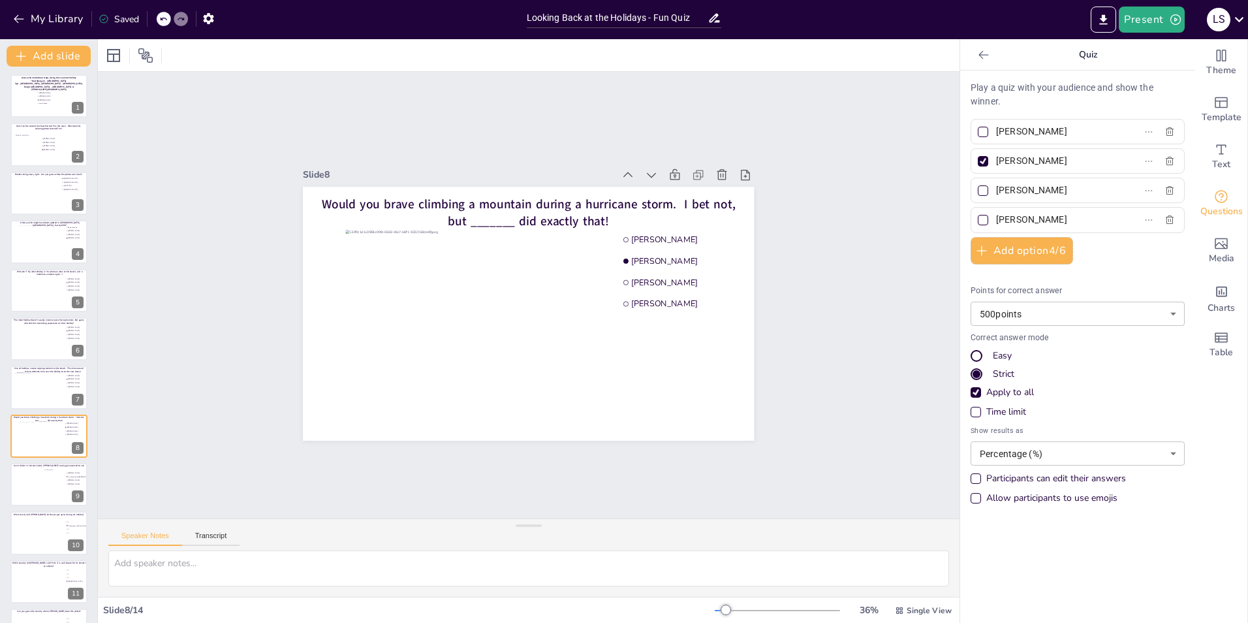
scroll to position [0, 0]
click at [27, 95] on div at bounding box center [49, 98] width 78 height 44
type input "[PERSON_NAME]"
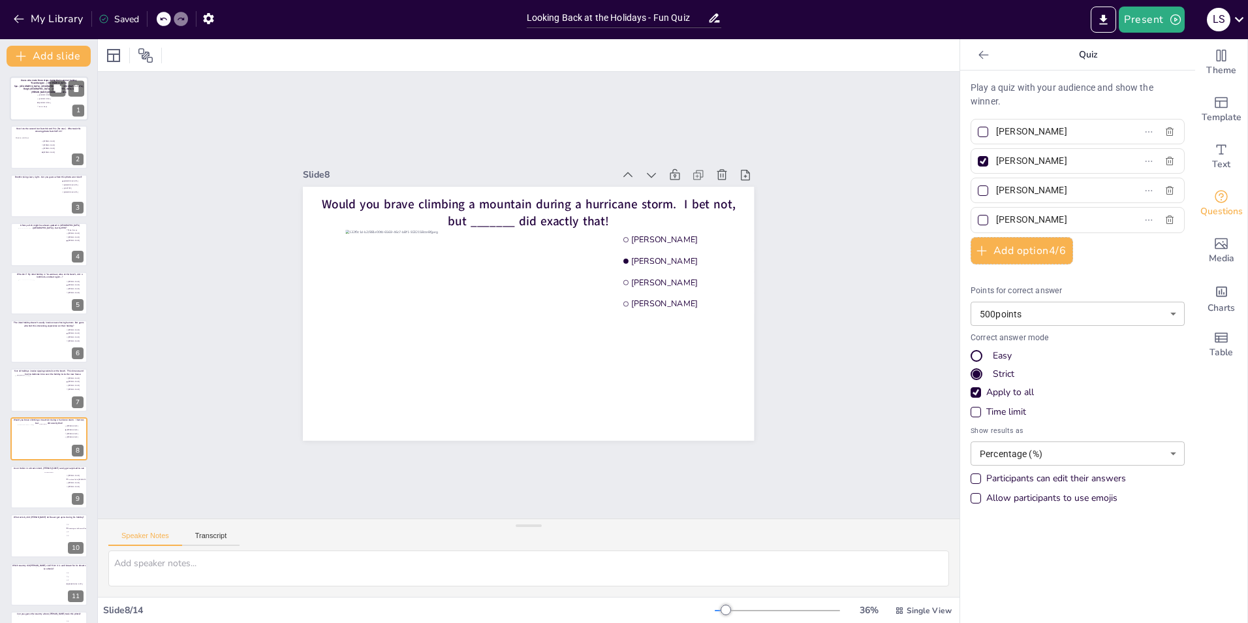
type input "Joris te Booij"
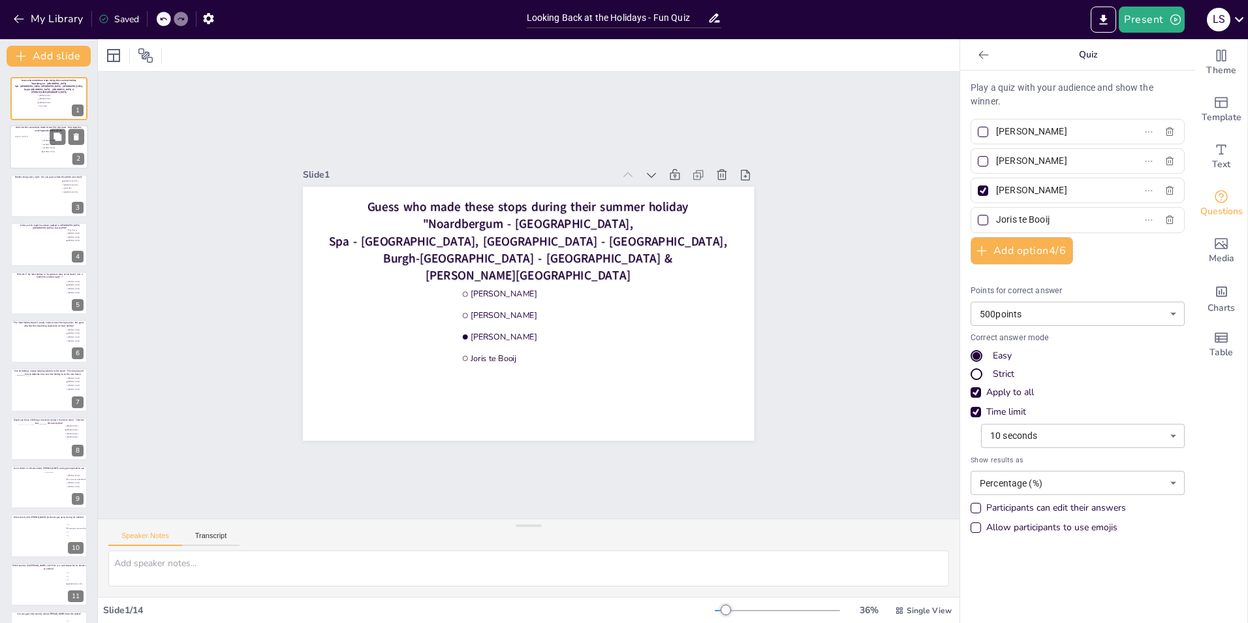
click at [22, 146] on div at bounding box center [26, 148] width 25 height 39
type input "[PERSON_NAME]"
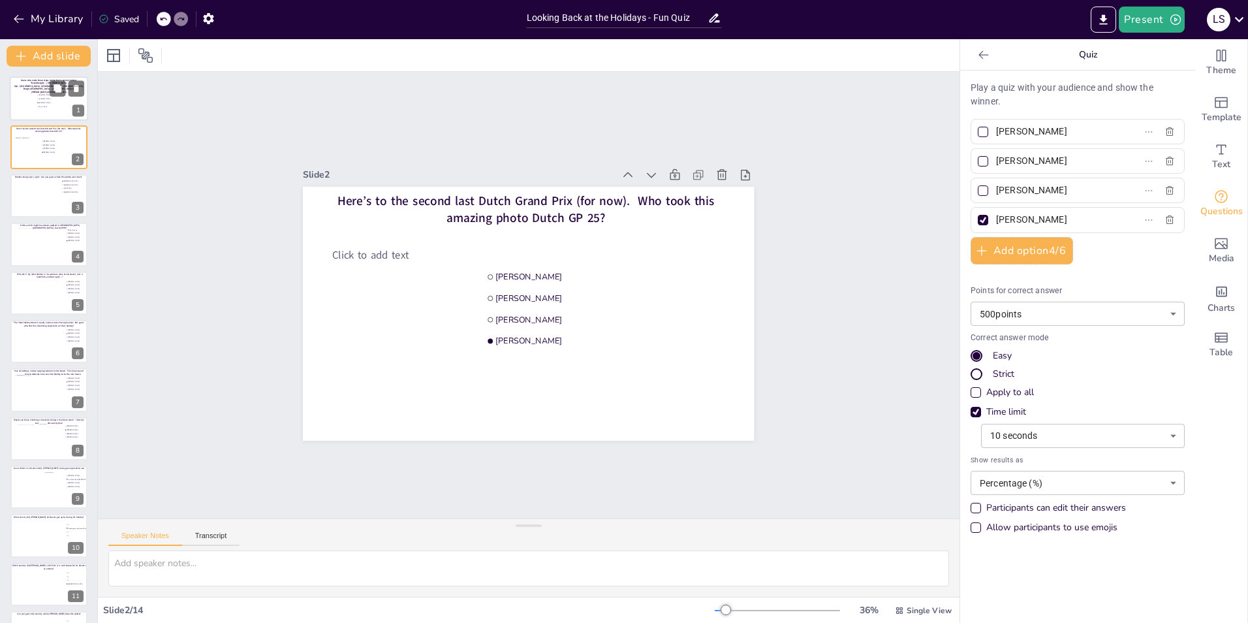
click at [25, 103] on div at bounding box center [49, 98] width 78 height 44
type input "[PERSON_NAME]"
type input "Joris te Booij"
